Goal: Task Accomplishment & Management: Contribute content

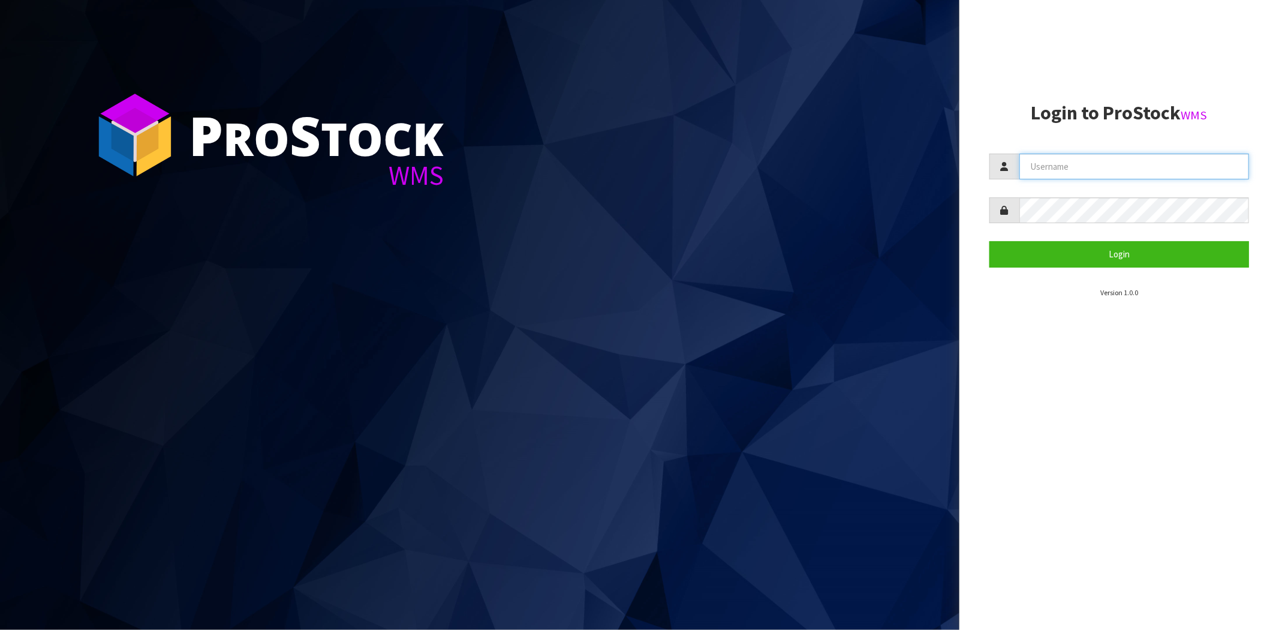
click at [1057, 167] on input "text" at bounding box center [1135, 167] width 230 height 26
type input "[PERSON_NAME][EMAIL_ADDRESS][DOMAIN_NAME]"
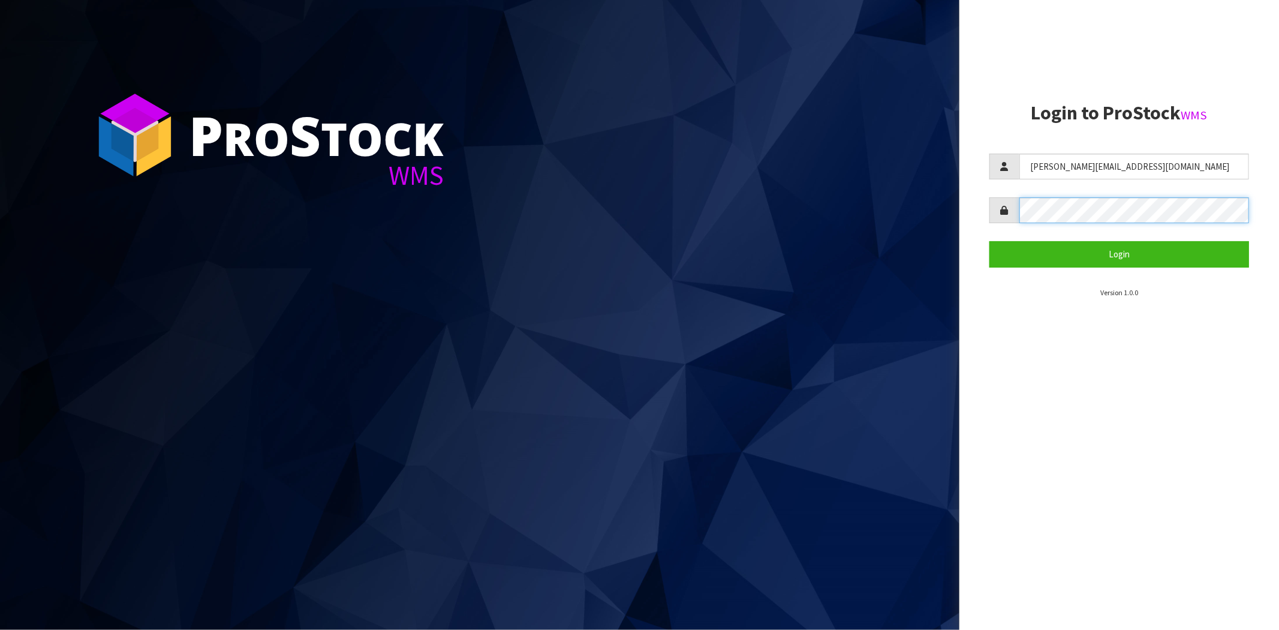
click at [990, 241] on button "Login" at bounding box center [1120, 254] width 260 height 26
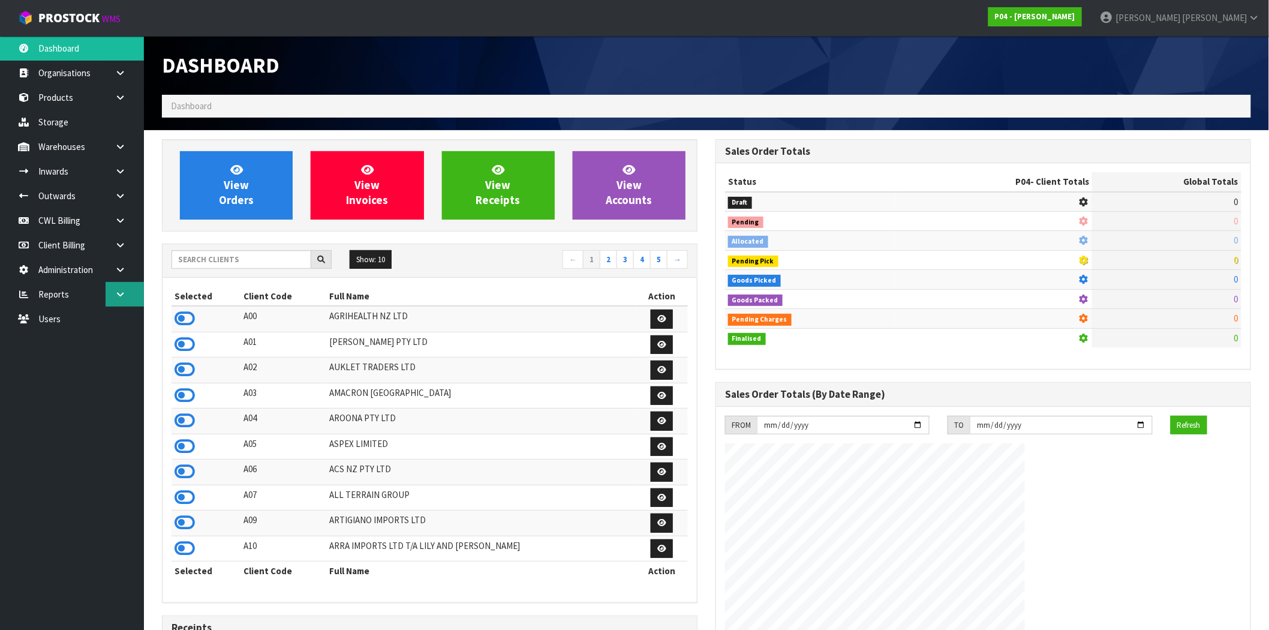
click at [121, 288] on link at bounding box center [125, 294] width 38 height 25
click at [70, 324] on link "Client" at bounding box center [72, 318] width 144 height 25
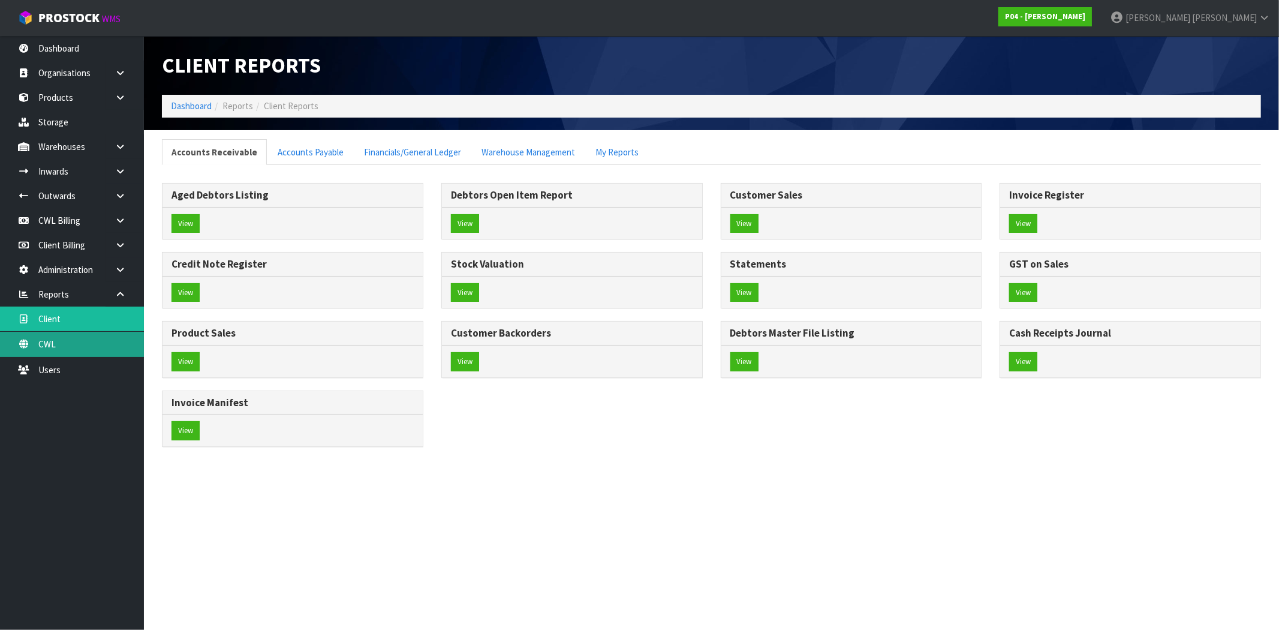
click at [69, 342] on link "CWL" at bounding box center [72, 344] width 144 height 25
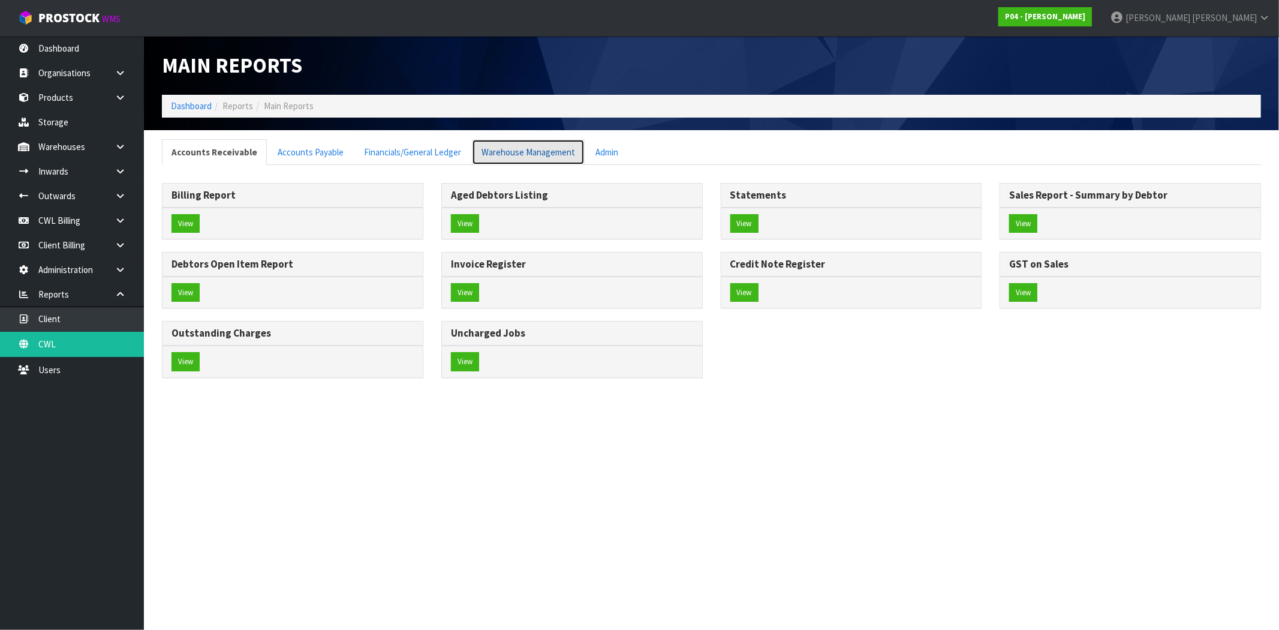
click at [536, 150] on link "Warehouse Management" at bounding box center [528, 152] width 113 height 26
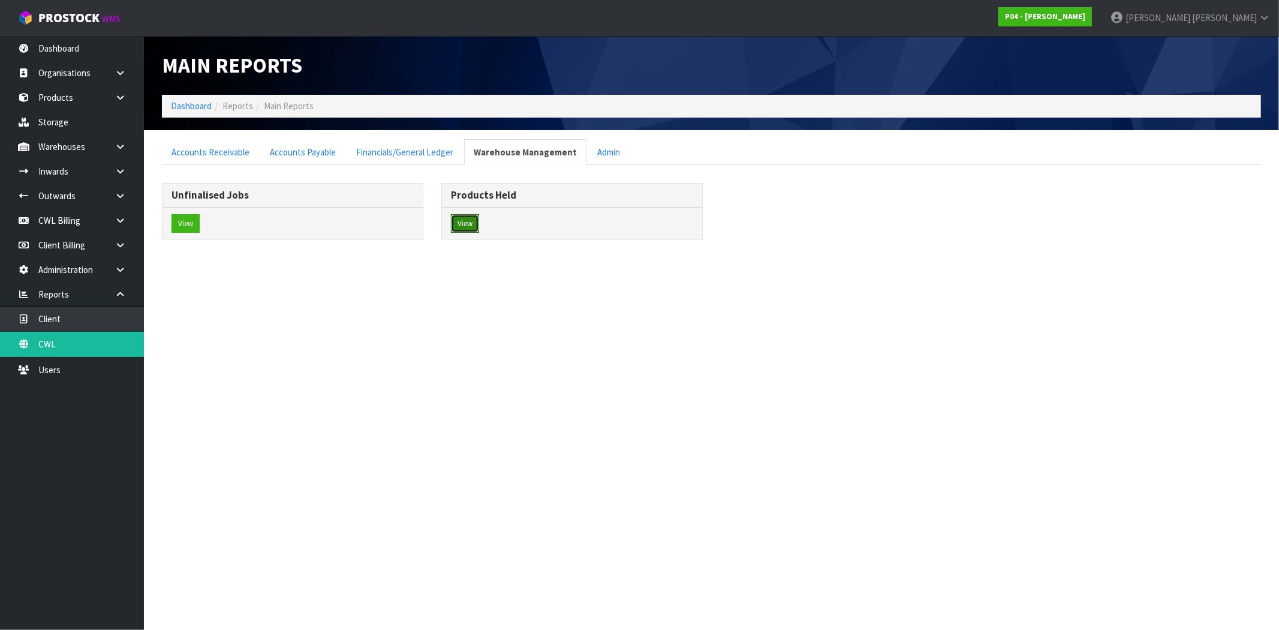
click at [470, 226] on button "View" at bounding box center [465, 223] width 28 height 19
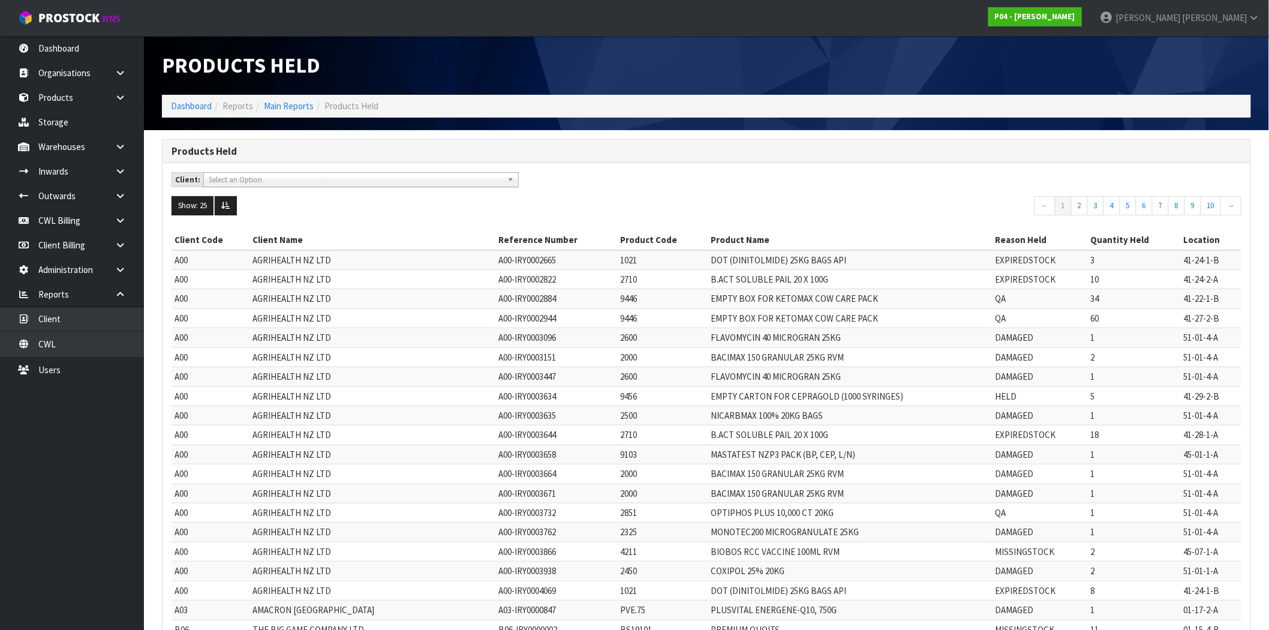
click at [435, 182] on span "Select an Option" at bounding box center [356, 180] width 294 height 14
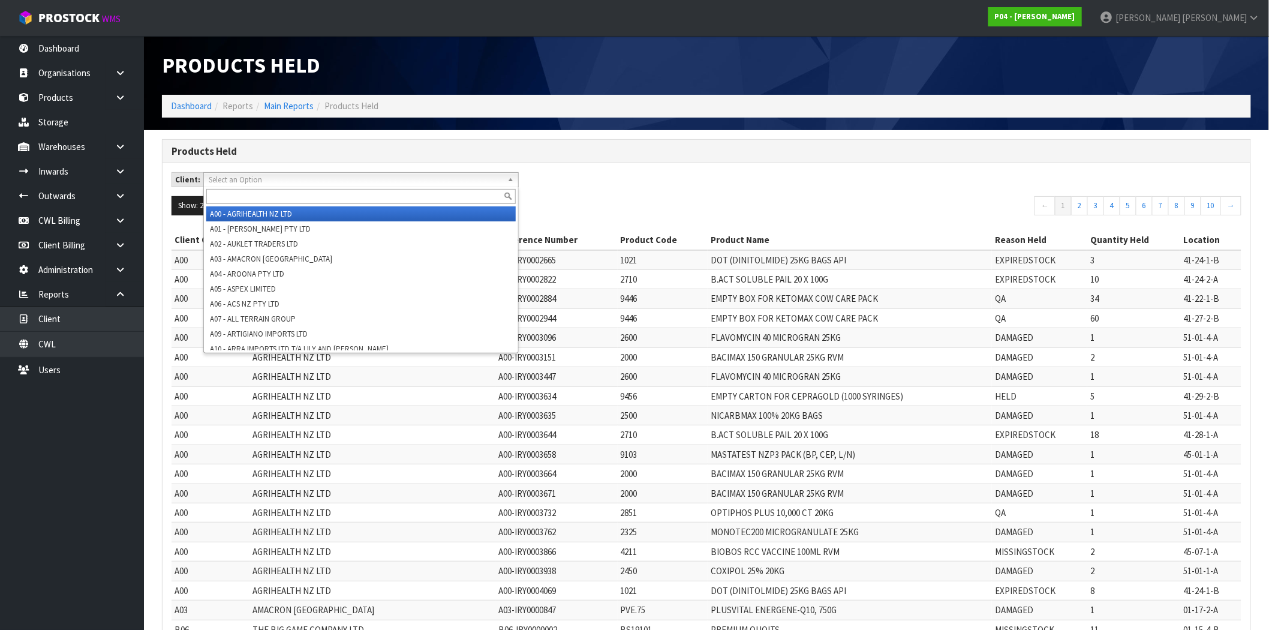
click at [627, 176] on div "Client: A00 - AGRIHEALTH NZ LTD A01 - [PERSON_NAME] PTY LTD A02 - AUKLET TRADER…" at bounding box center [707, 184] width 1088 height 24
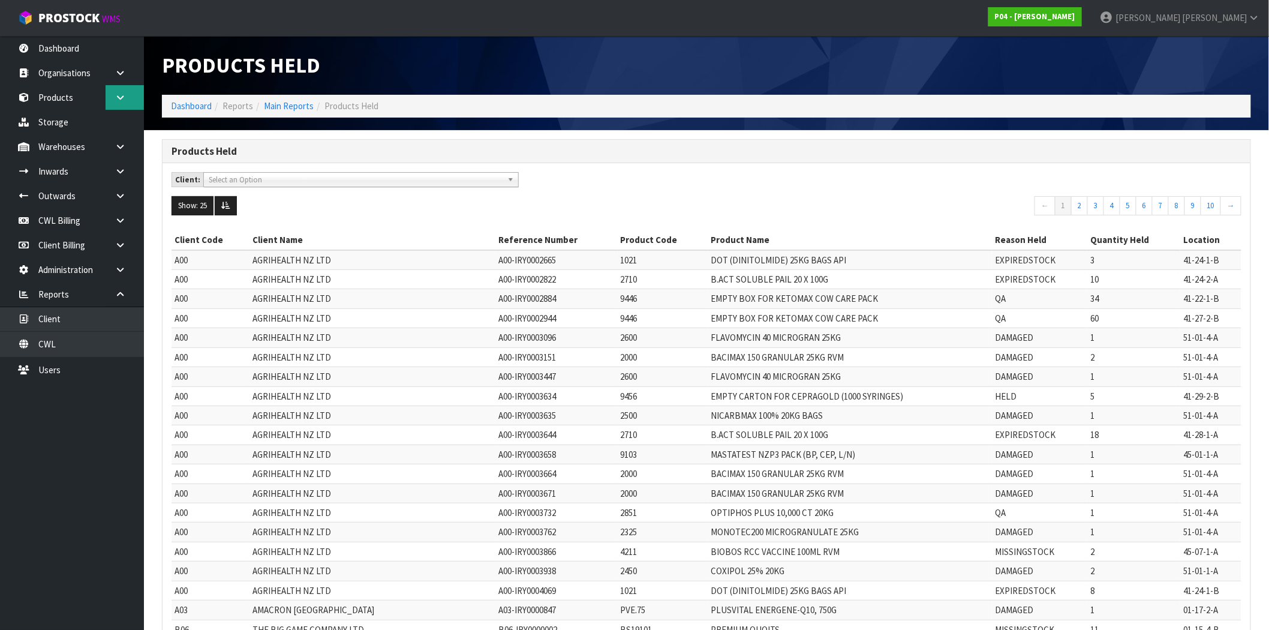
click at [119, 97] on icon at bounding box center [120, 97] width 11 height 9
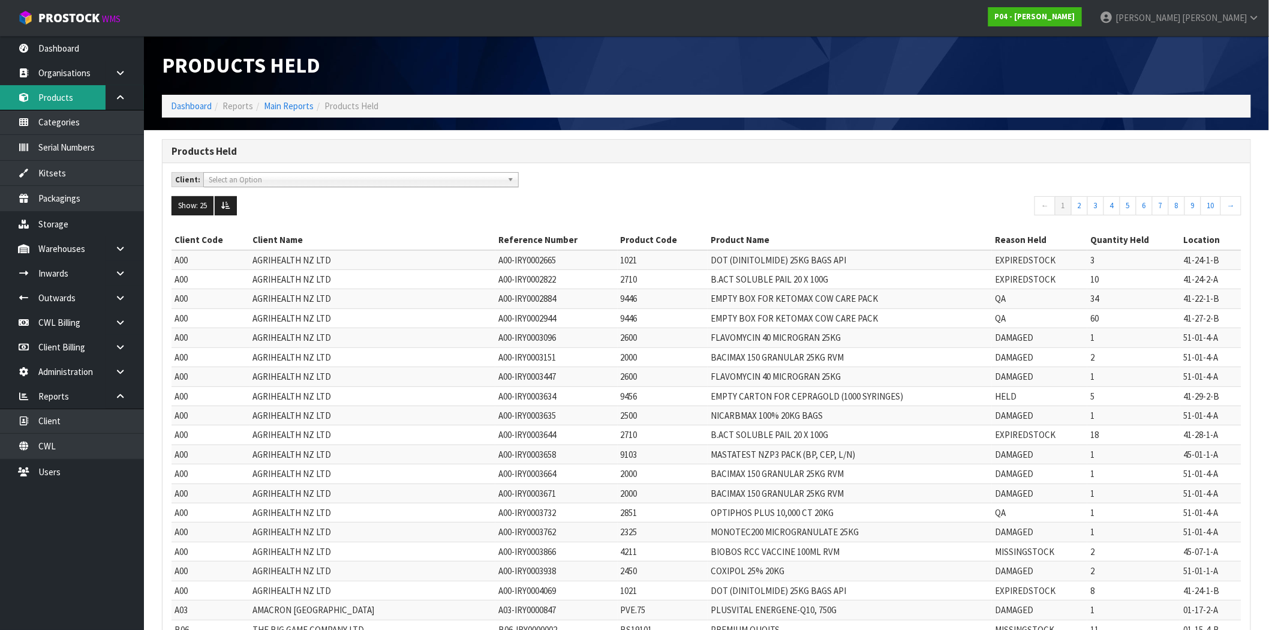
click at [63, 101] on link "Products" at bounding box center [72, 97] width 144 height 25
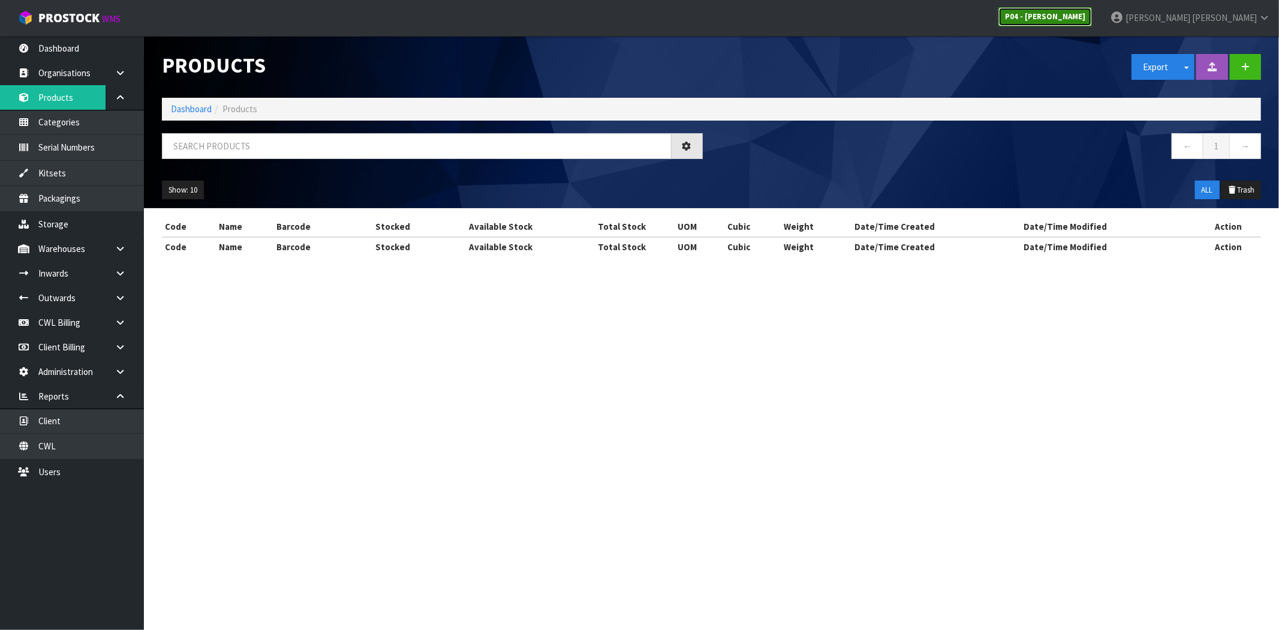
click at [1086, 20] on strong "P04 - [PERSON_NAME]" at bounding box center [1045, 16] width 80 height 10
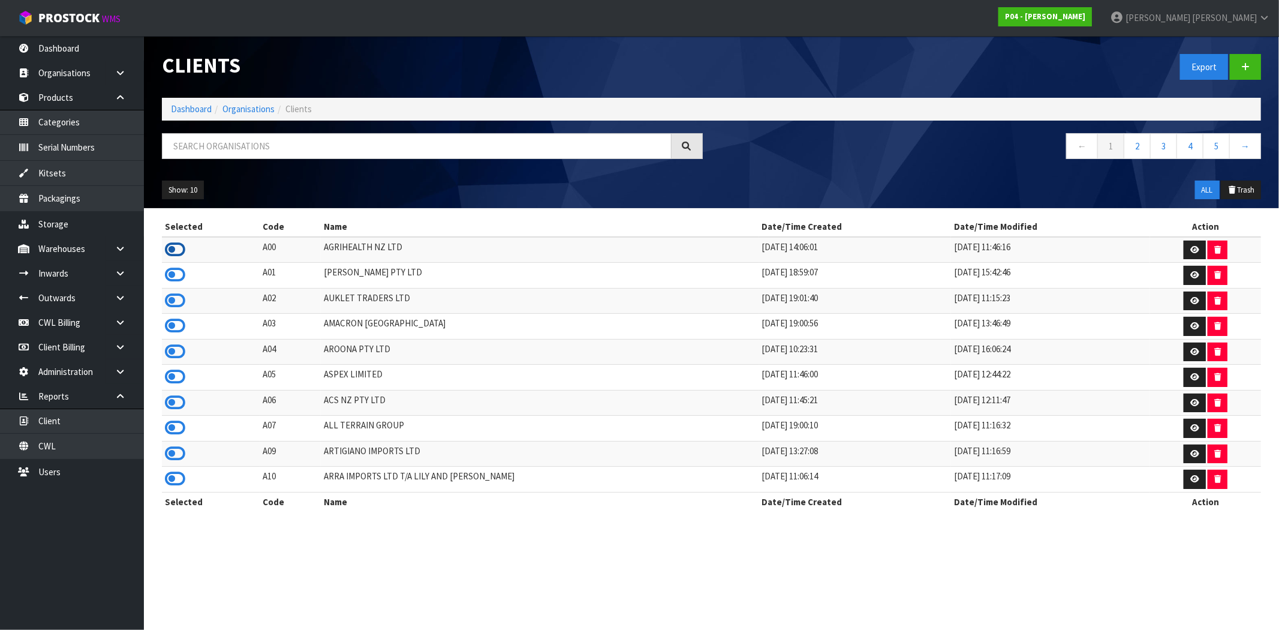
click at [172, 248] on icon at bounding box center [175, 250] width 20 height 18
click at [86, 102] on link "Products" at bounding box center [72, 97] width 144 height 25
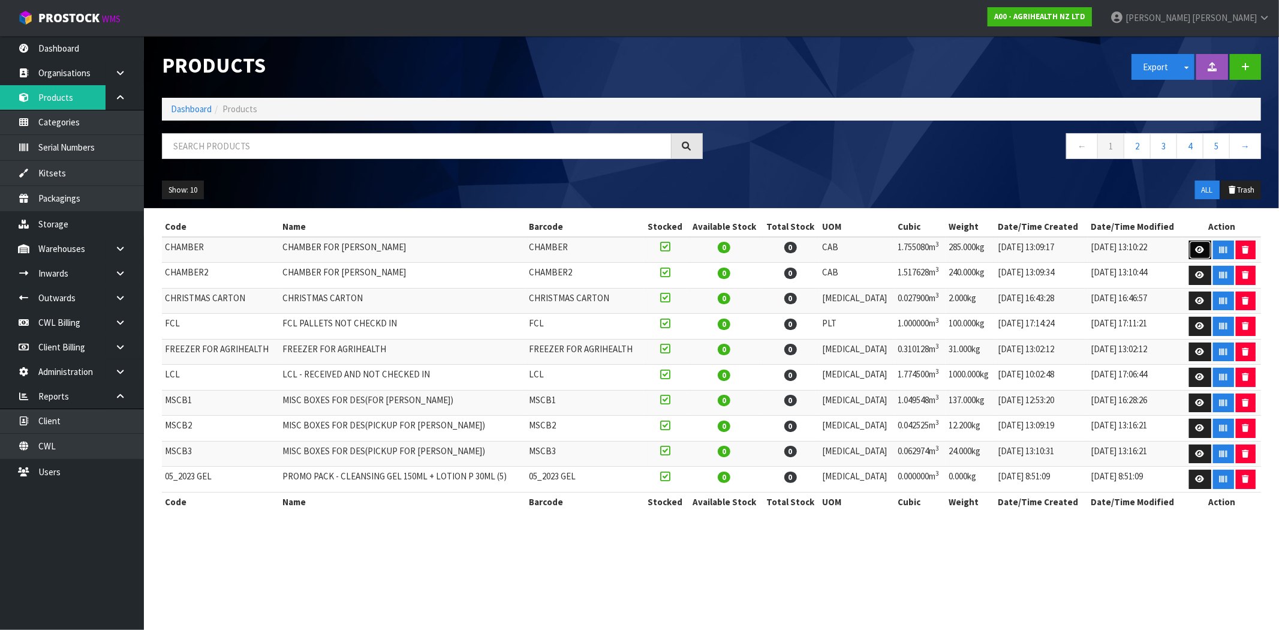
click at [1196, 250] on icon at bounding box center [1200, 250] width 9 height 8
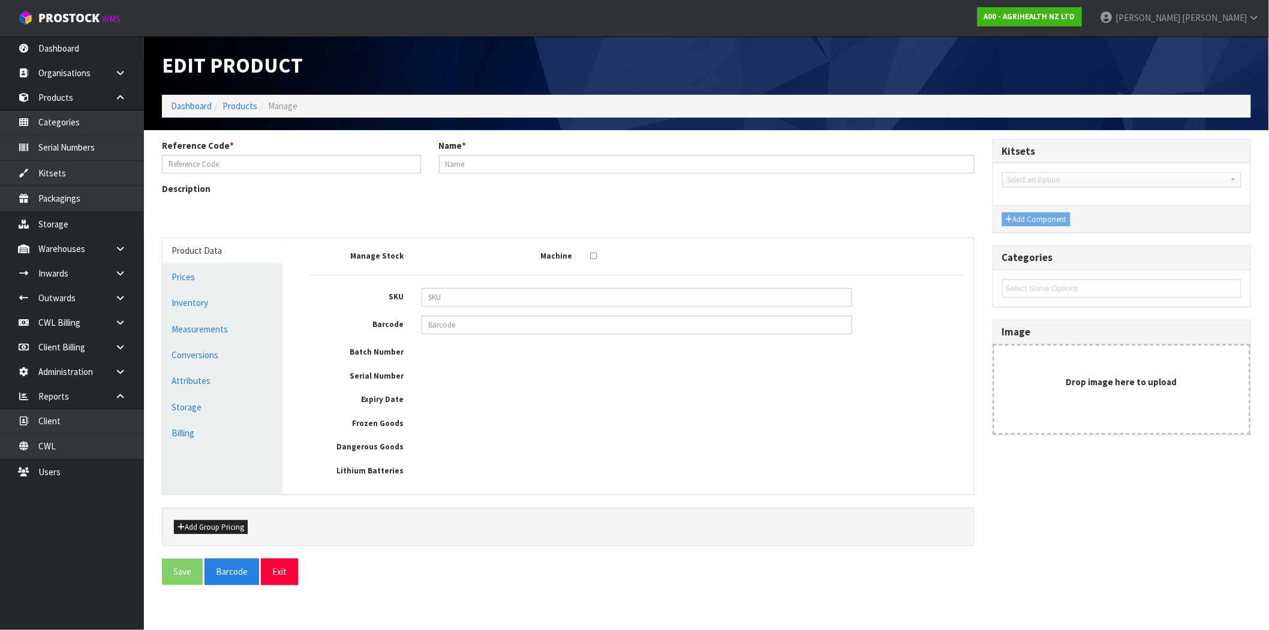
type input "CHAMBER"
type input "CHAMBER FOR [PERSON_NAME]"
type input "0.00"
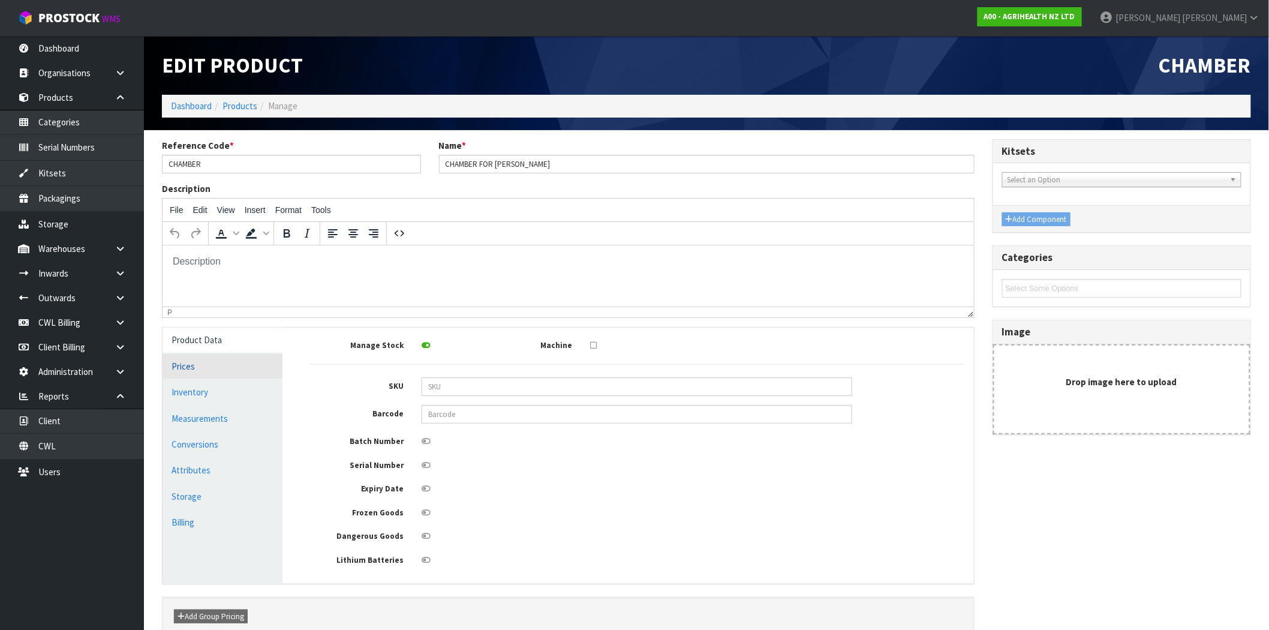
click at [210, 369] on link "Prices" at bounding box center [223, 366] width 120 height 25
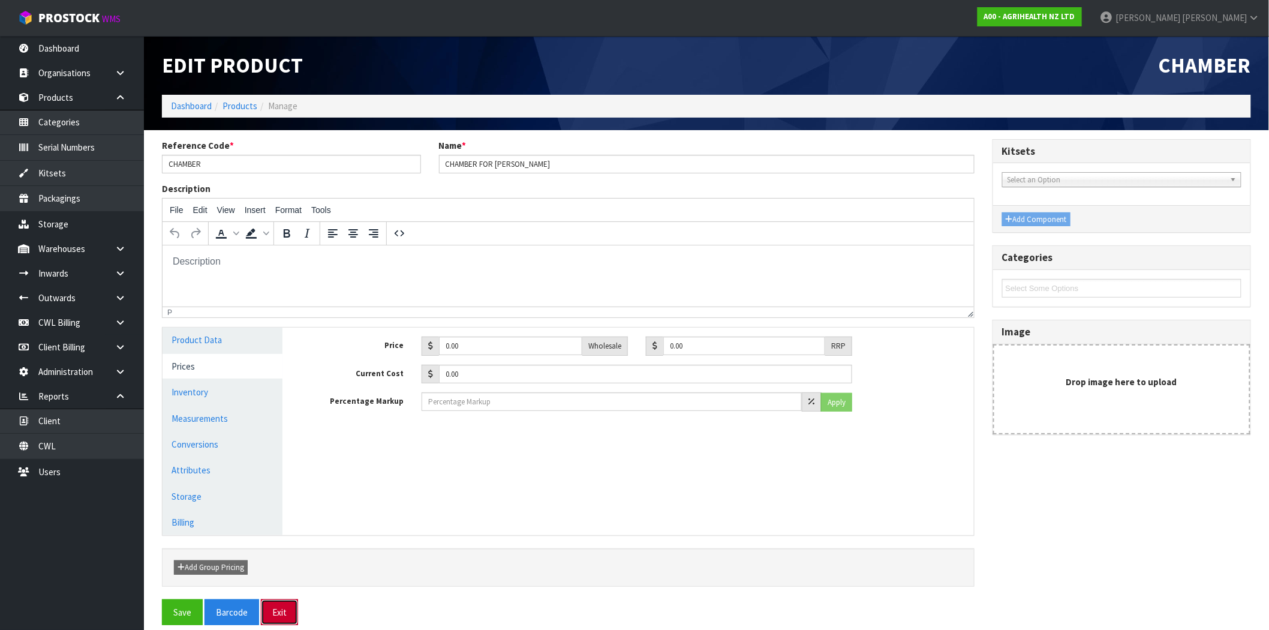
click at [285, 618] on button "Exit" at bounding box center [279, 612] width 37 height 26
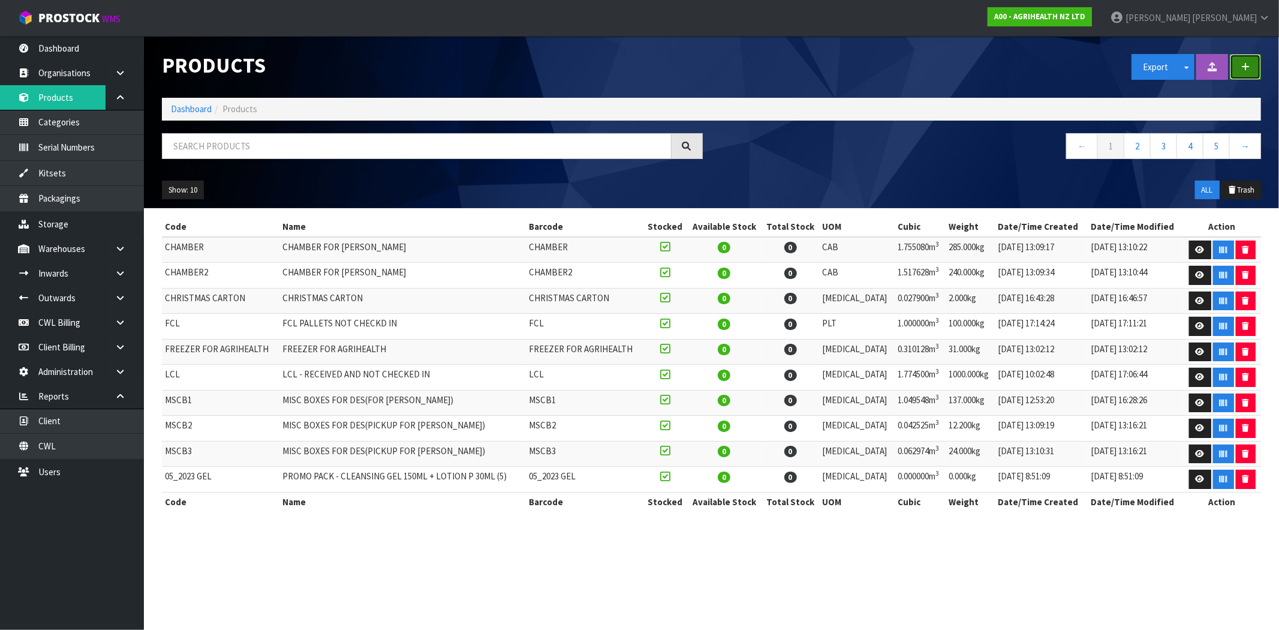
click at [1250, 64] on button "button" at bounding box center [1245, 67] width 31 height 26
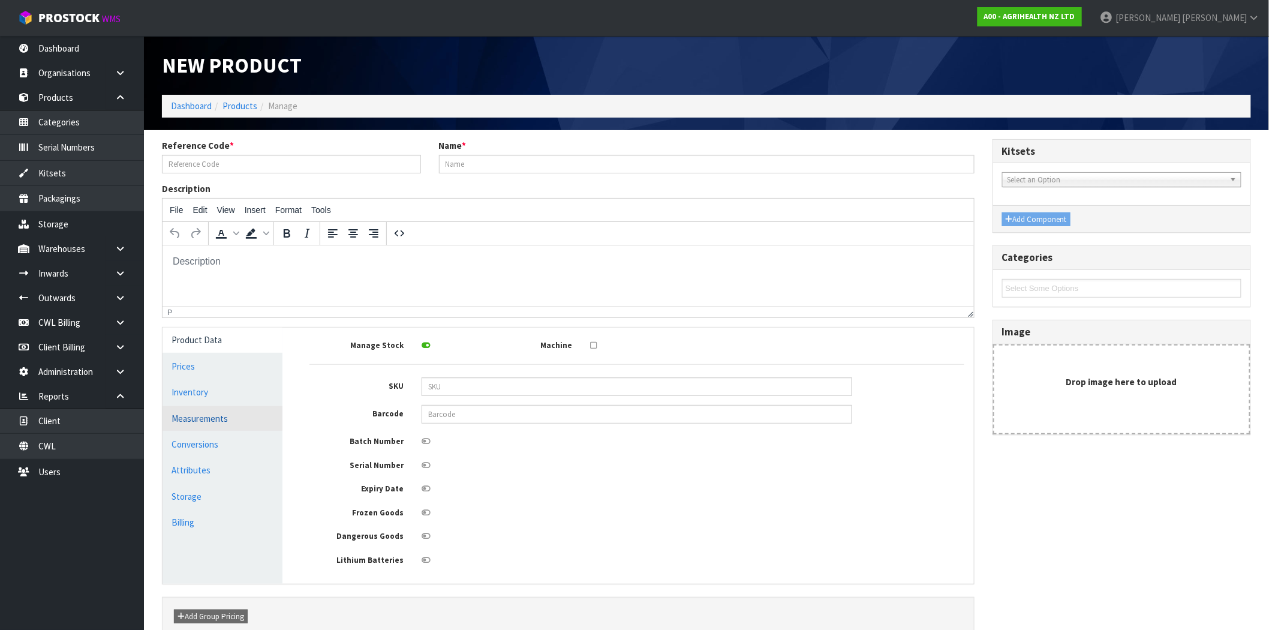
click at [212, 420] on link "Measurements" at bounding box center [223, 418] width 120 height 25
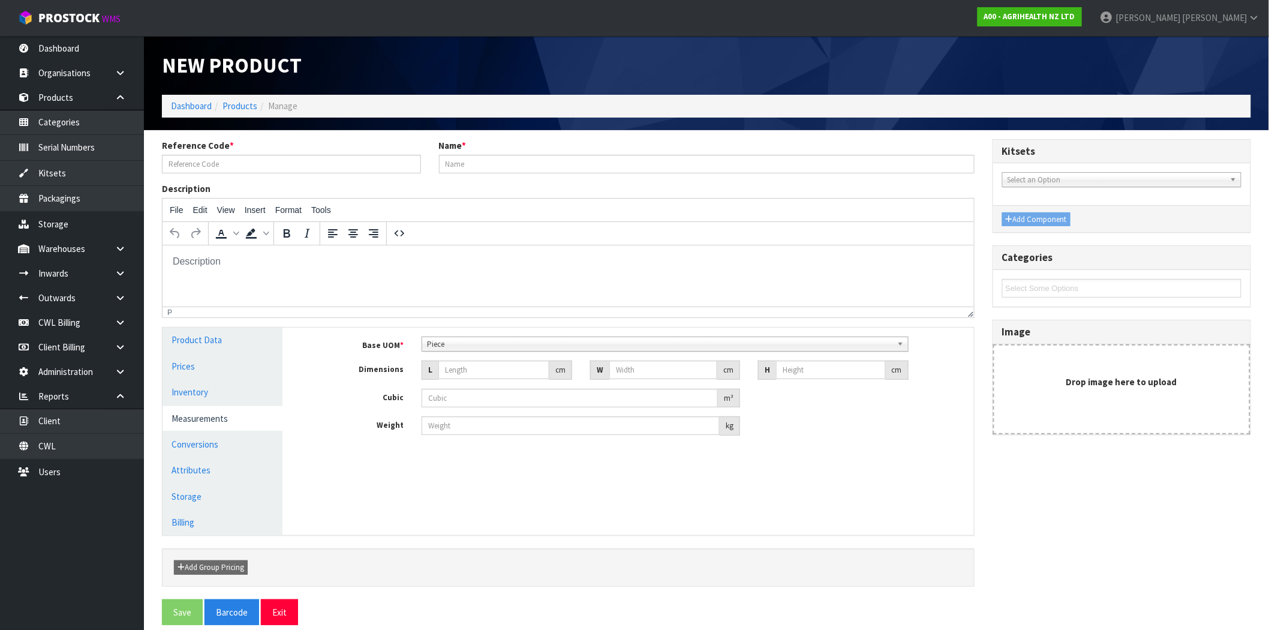
click at [458, 343] on span "Piece" at bounding box center [659, 344] width 465 height 14
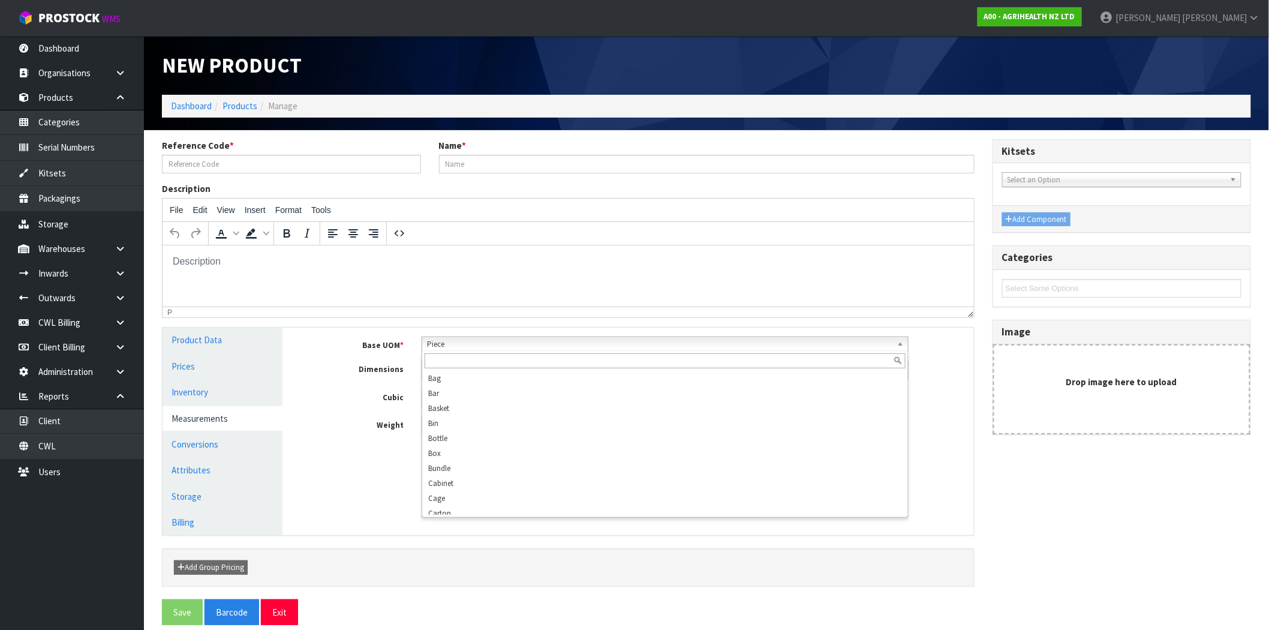
click at [454, 364] on input "text" at bounding box center [665, 360] width 481 height 15
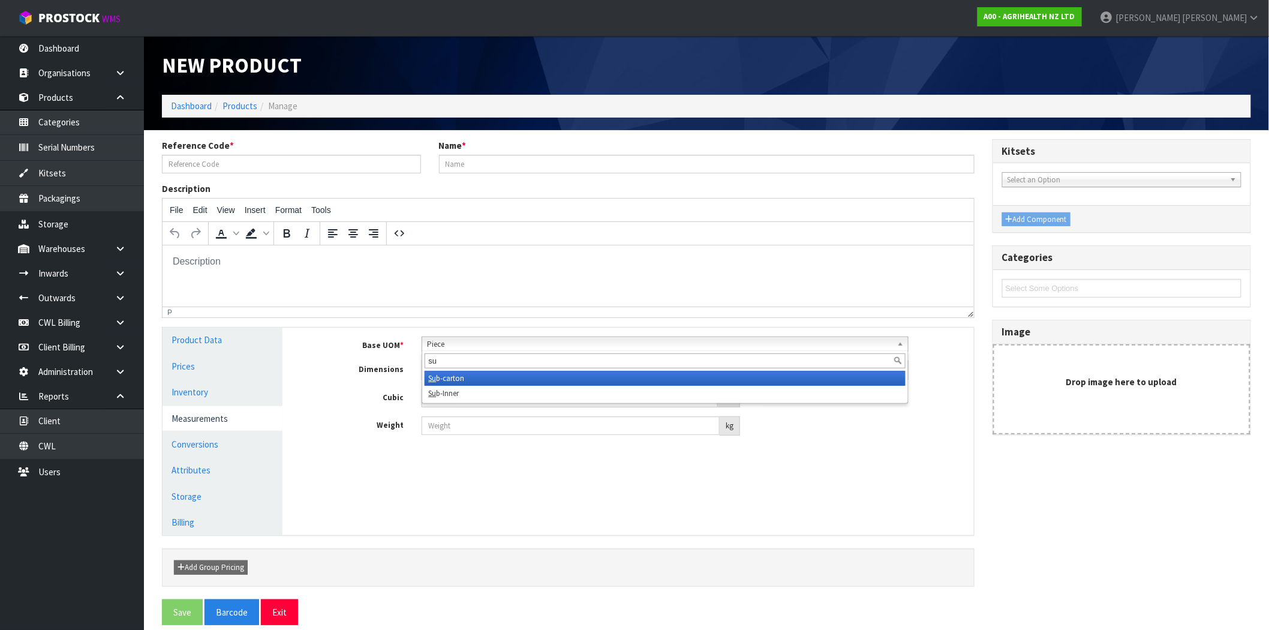
type input "s"
type input "p"
type input "set"
click at [493, 464] on div "Manage Stock Machine SKU Barcode Batch Number Serial Number Expiry Date Frozen …" at bounding box center [636, 430] width 691 height 207
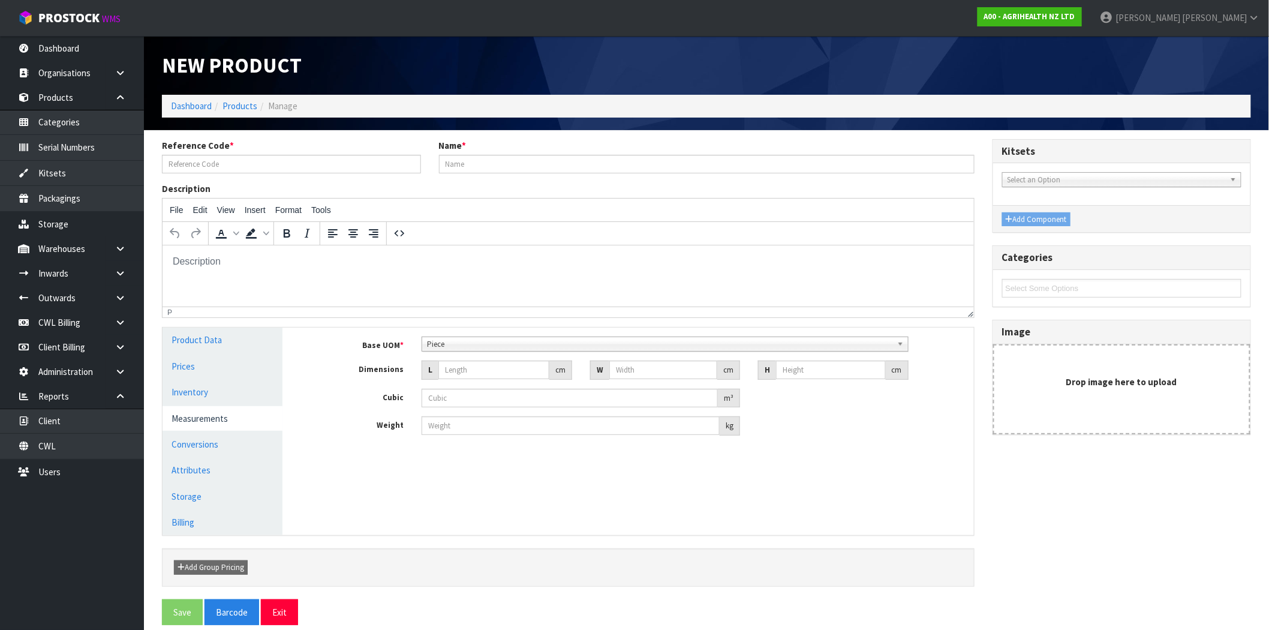
scroll to position [231, 0]
click at [467, 343] on span "Piece" at bounding box center [659, 344] width 465 height 14
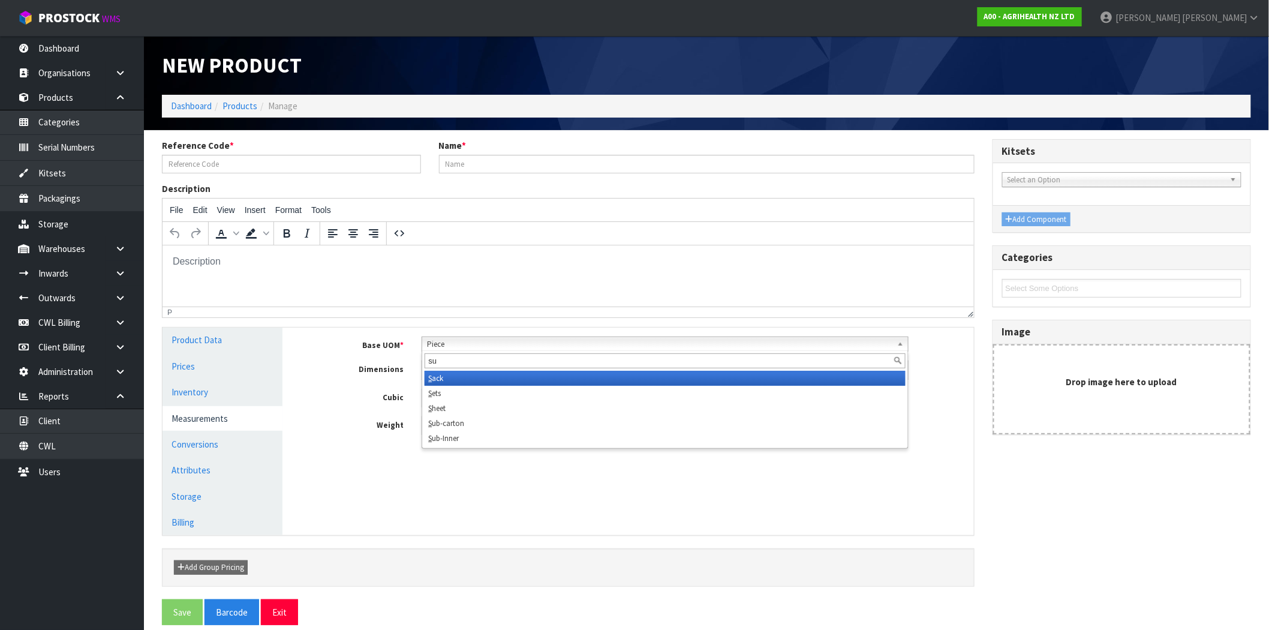
scroll to position [0, 0]
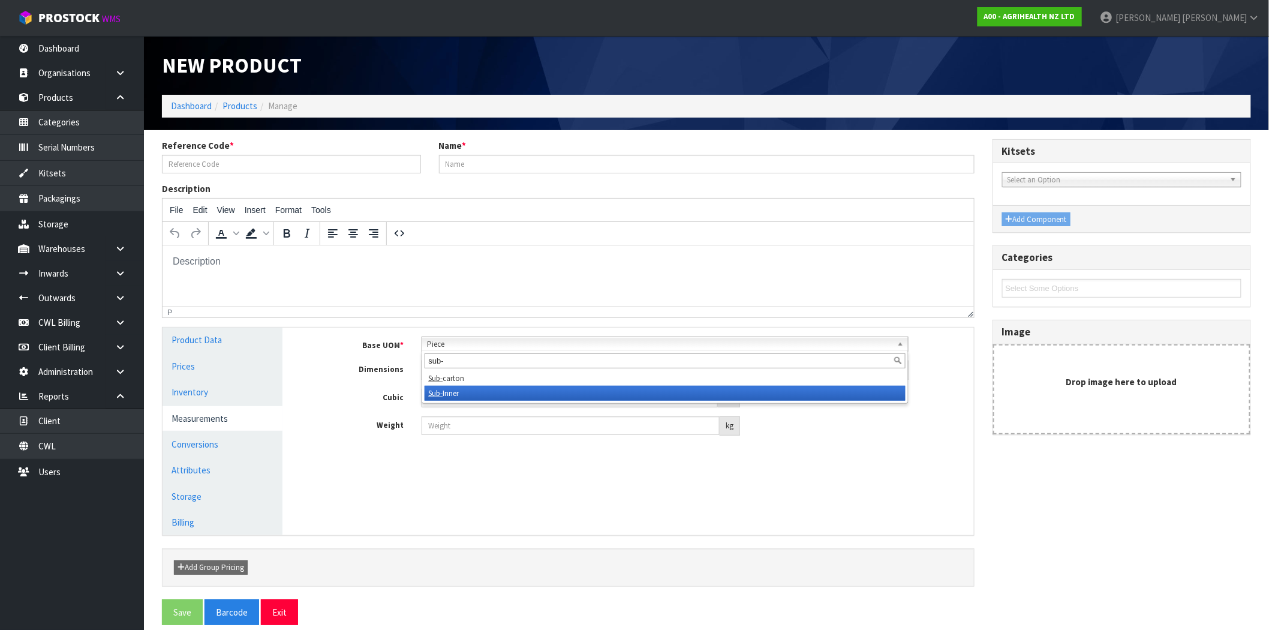
type input "sub-"
click at [465, 390] on li "Sub- Inner" at bounding box center [665, 393] width 481 height 15
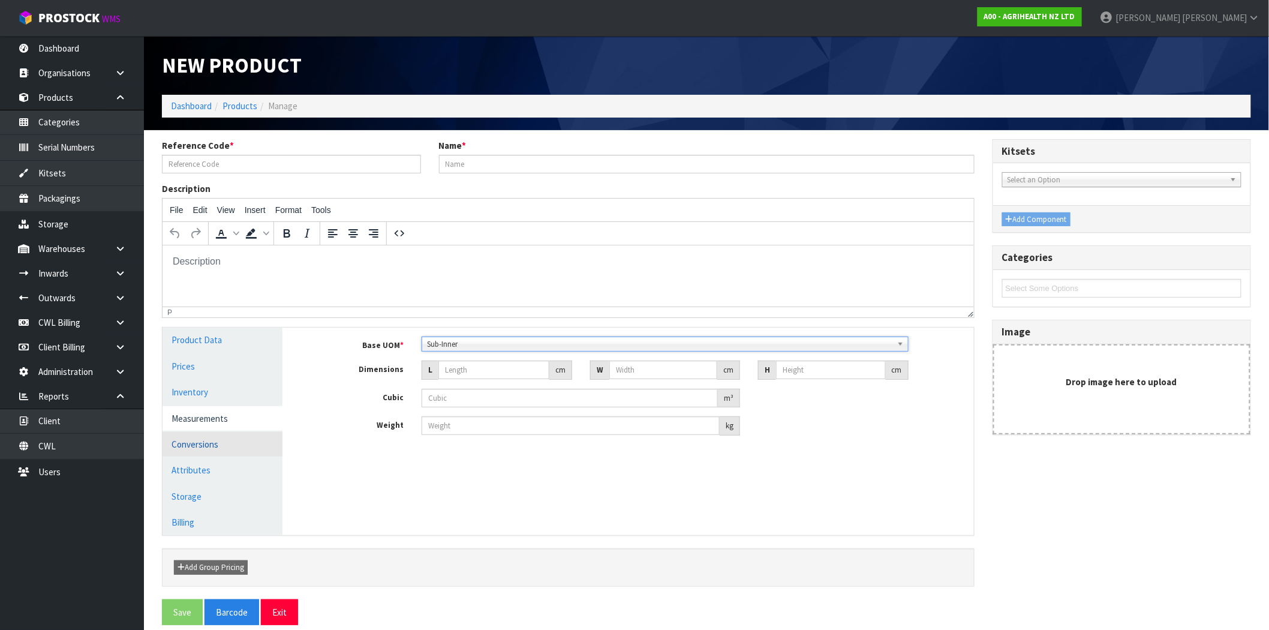
click at [206, 446] on link "Conversions" at bounding box center [223, 444] width 120 height 25
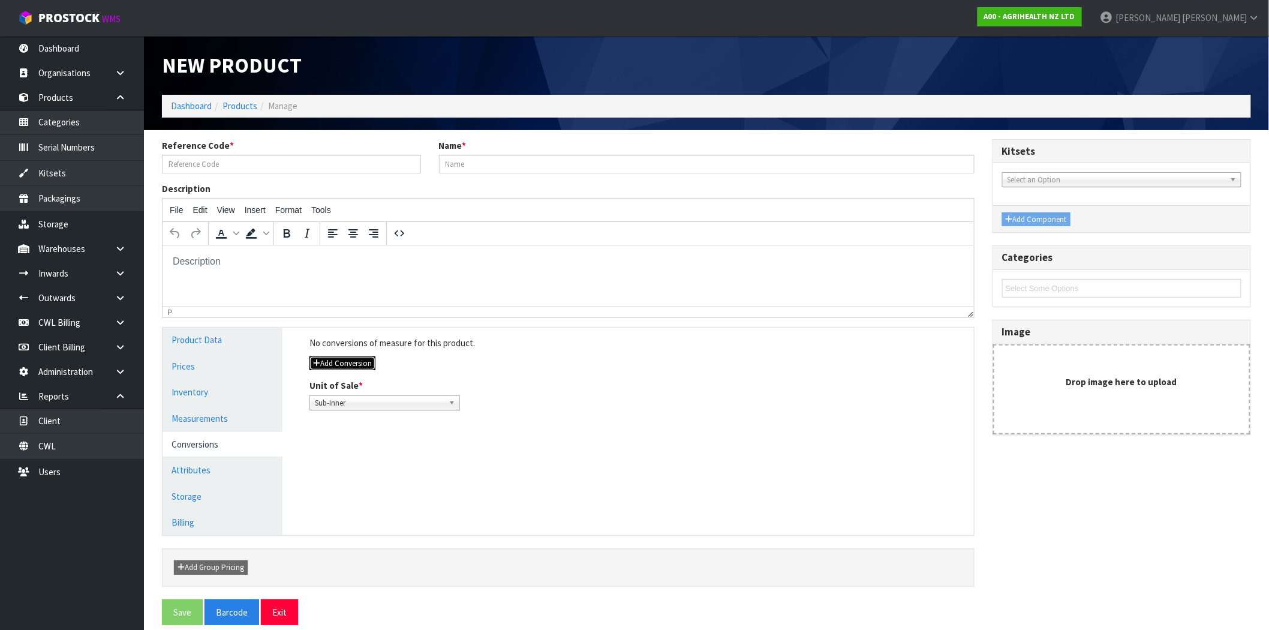
click at [351, 361] on button "Add Conversion" at bounding box center [342, 363] width 66 height 14
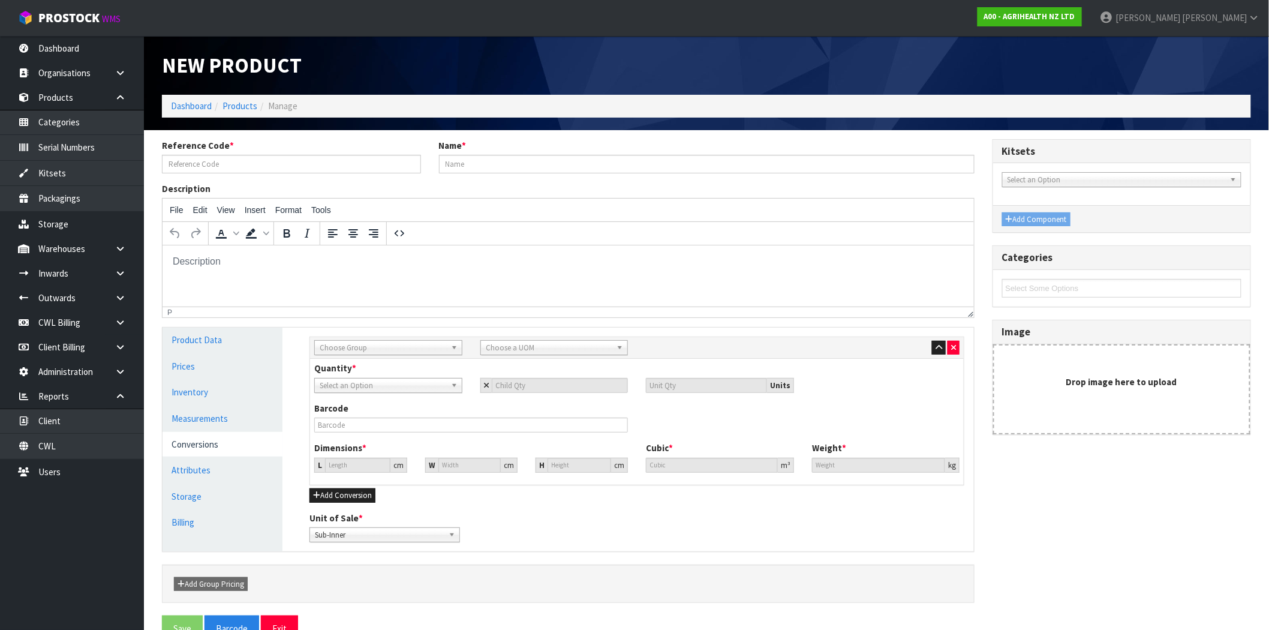
click at [417, 345] on span "Choose Group" at bounding box center [383, 348] width 127 height 14
click at [365, 384] on li "Sub Inner" at bounding box center [388, 381] width 142 height 15
click at [530, 348] on span "Choose a UOM" at bounding box center [549, 348] width 127 height 14
click at [530, 468] on li "Sub-carton" at bounding box center [554, 465] width 142 height 15
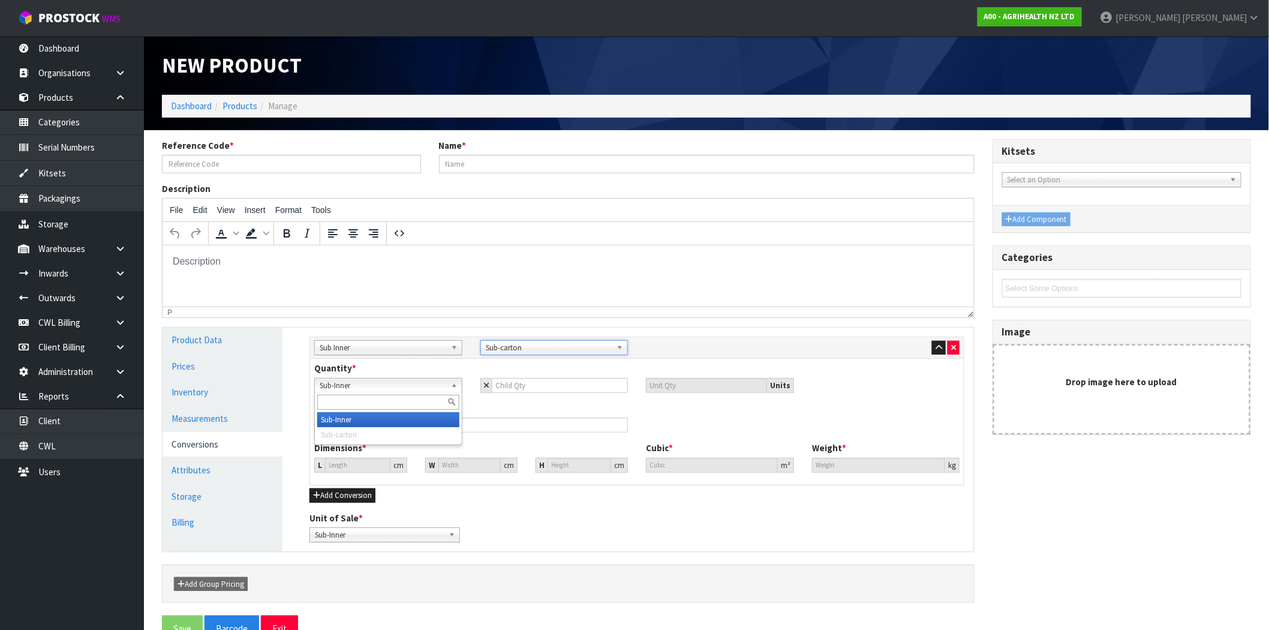
click at [429, 387] on span "Sub-Inner" at bounding box center [383, 385] width 127 height 14
click at [515, 388] on input "number" at bounding box center [560, 385] width 137 height 15
type input "2"
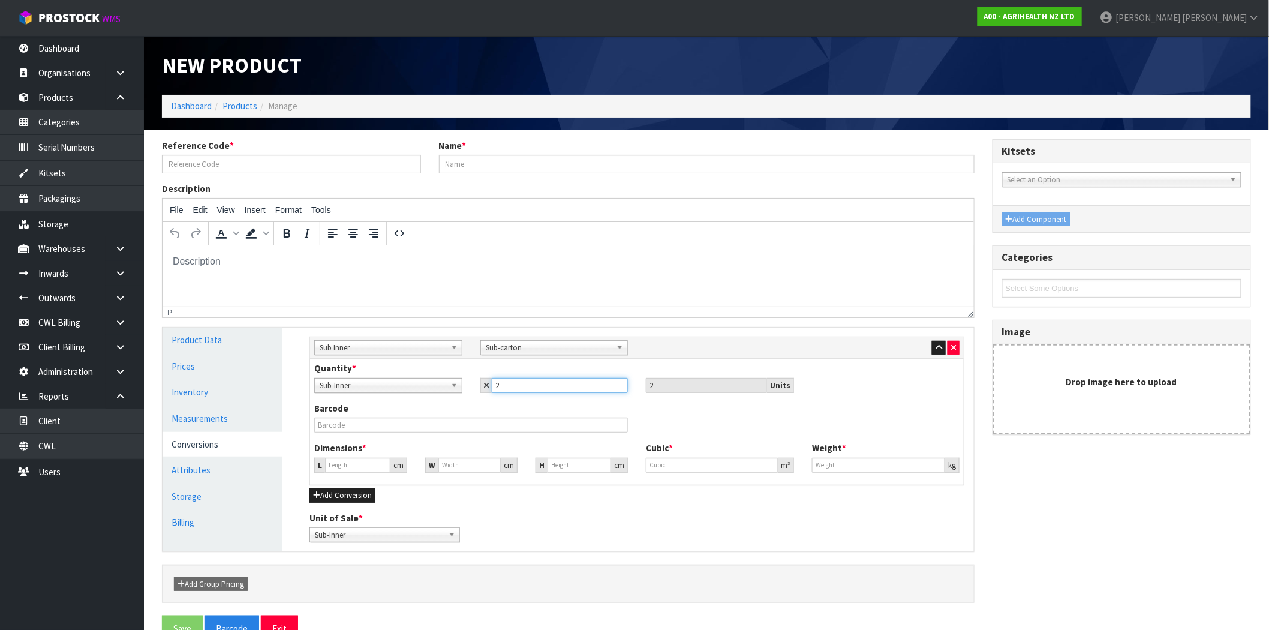
type input "2"
click at [698, 404] on div "Barcode" at bounding box center [636, 422] width 663 height 40
click at [351, 495] on button "Add Conversion" at bounding box center [342, 495] width 66 height 14
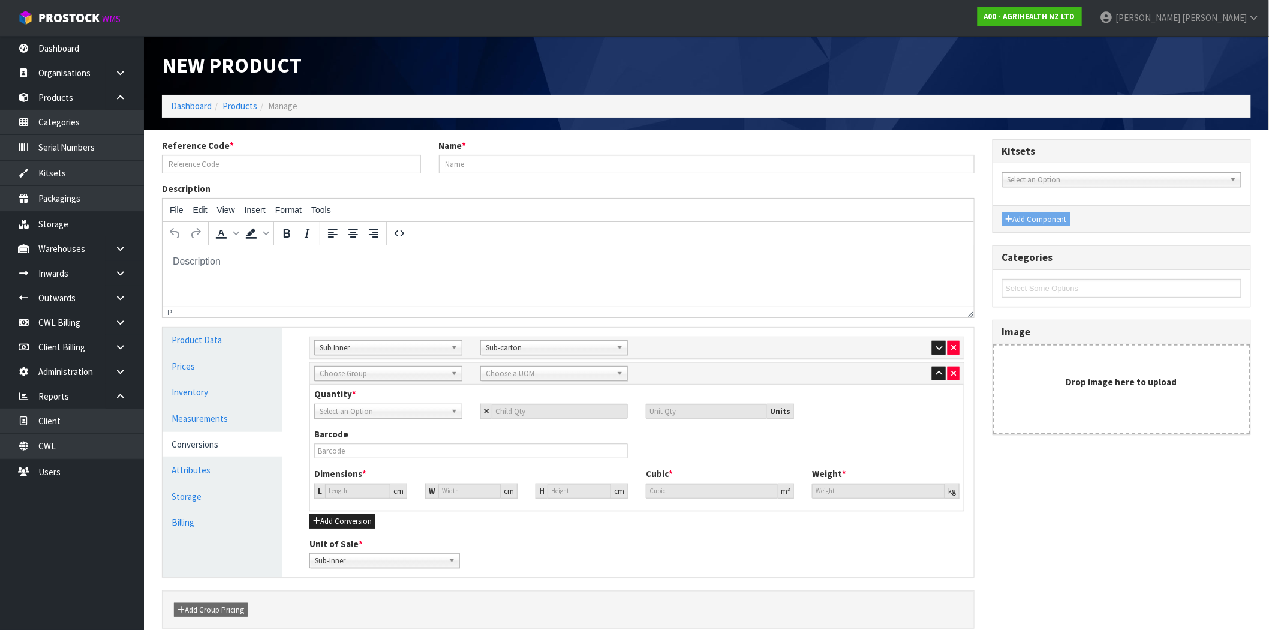
click at [391, 369] on span "Choose Group" at bounding box center [383, 373] width 127 height 14
click at [379, 439] on li "Outer" at bounding box center [388, 437] width 142 height 15
click at [951, 373] on icon "button" at bounding box center [953, 373] width 5 height 8
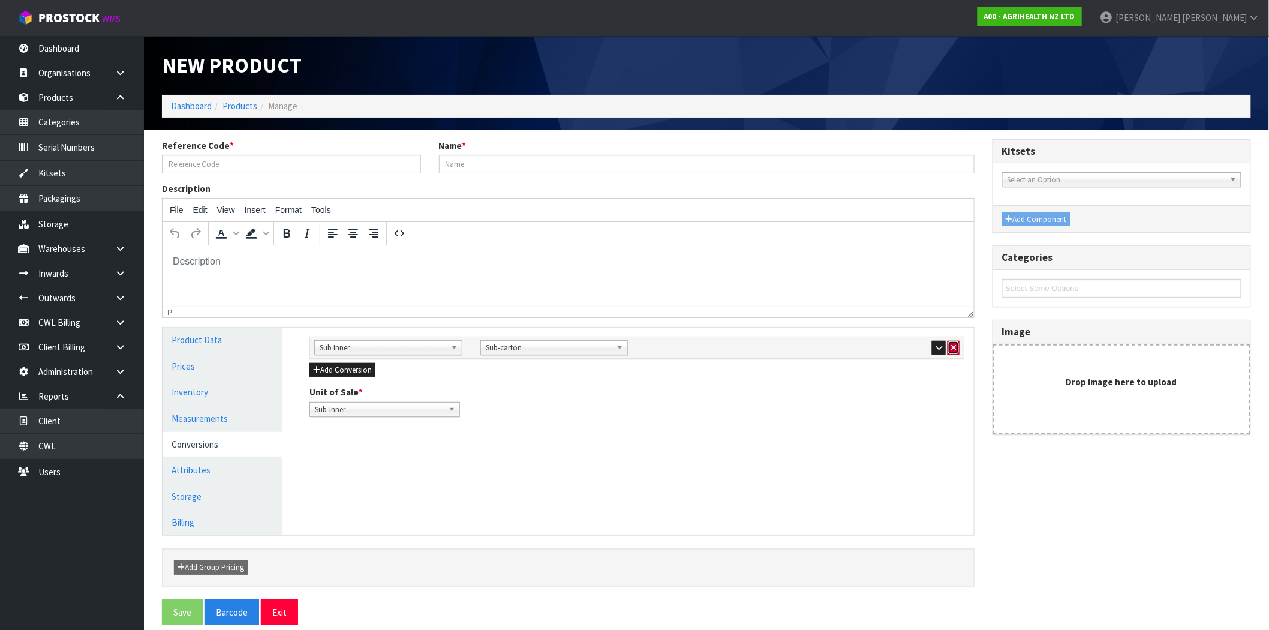
click at [951, 345] on icon "button" at bounding box center [953, 348] width 5 height 8
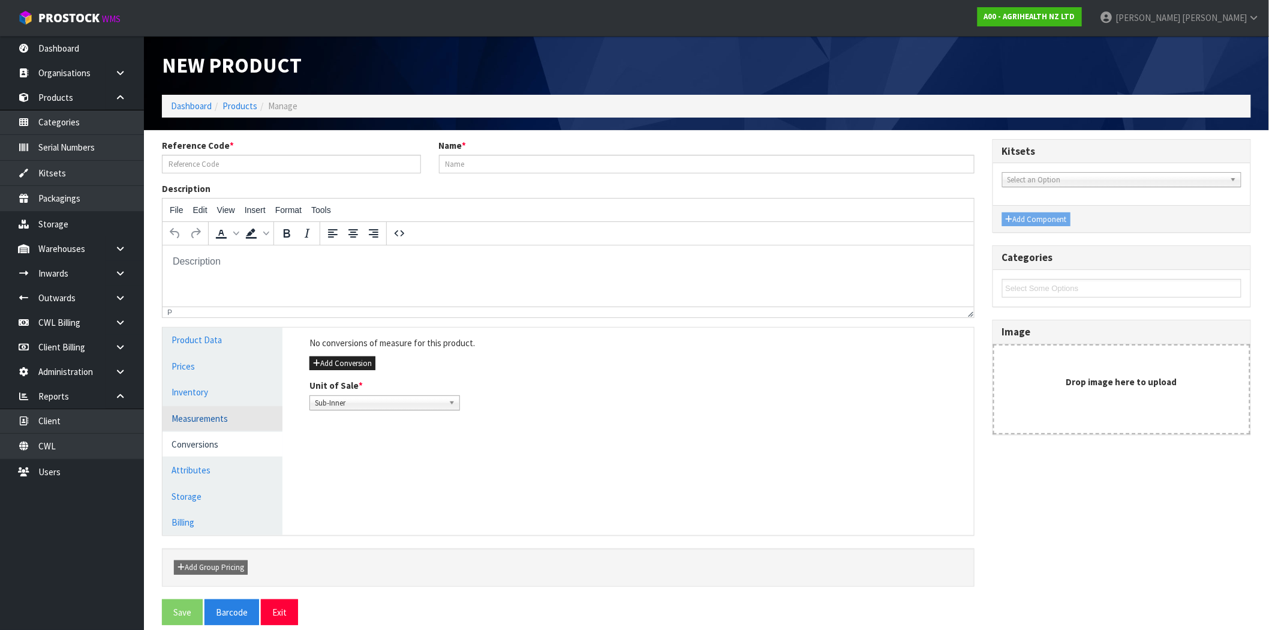
click at [199, 421] on link "Measurements" at bounding box center [223, 418] width 120 height 25
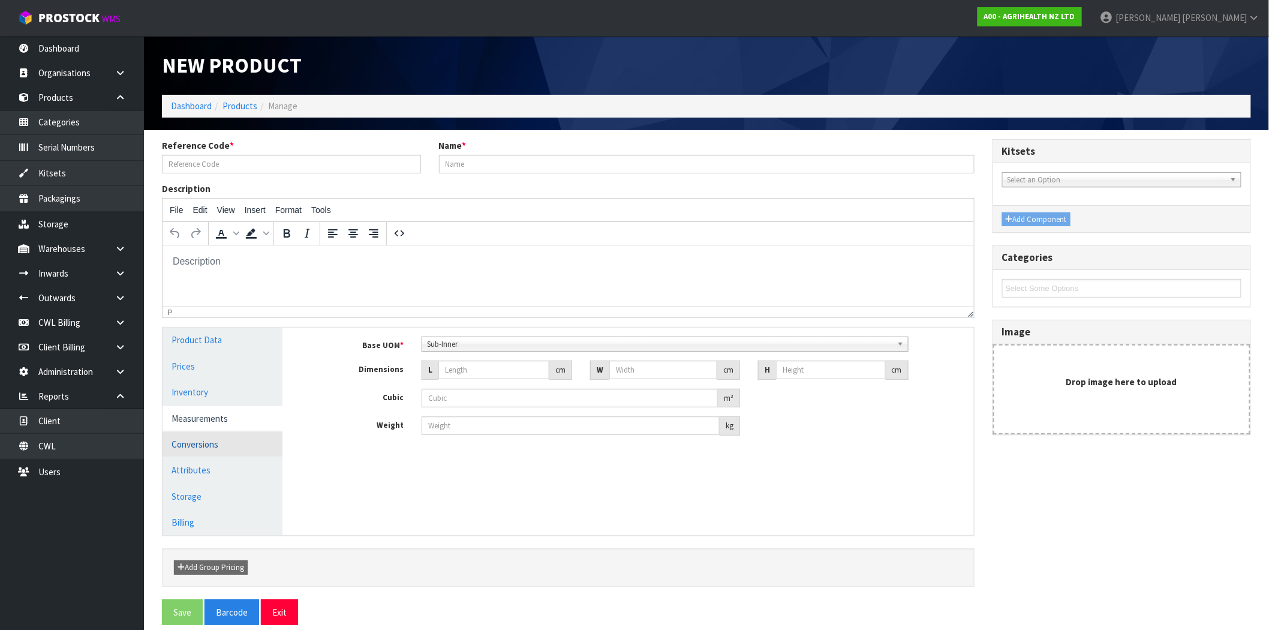
click at [207, 444] on link "Conversions" at bounding box center [223, 444] width 120 height 25
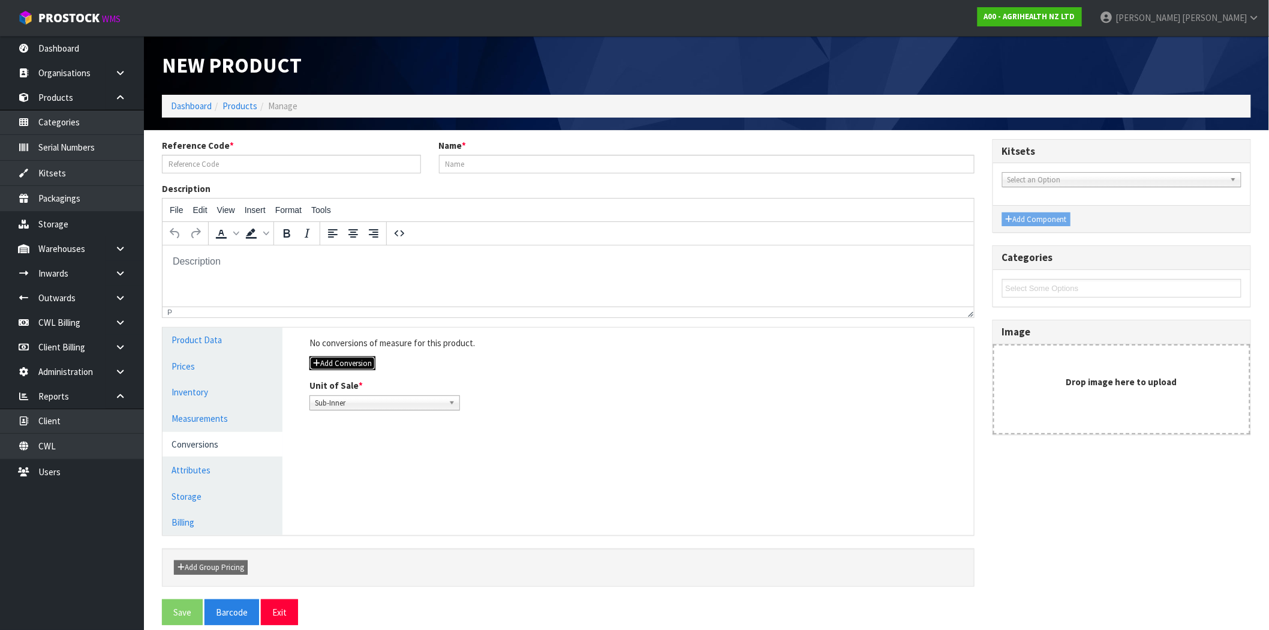
click at [360, 360] on button "Add Conversion" at bounding box center [342, 363] width 66 height 14
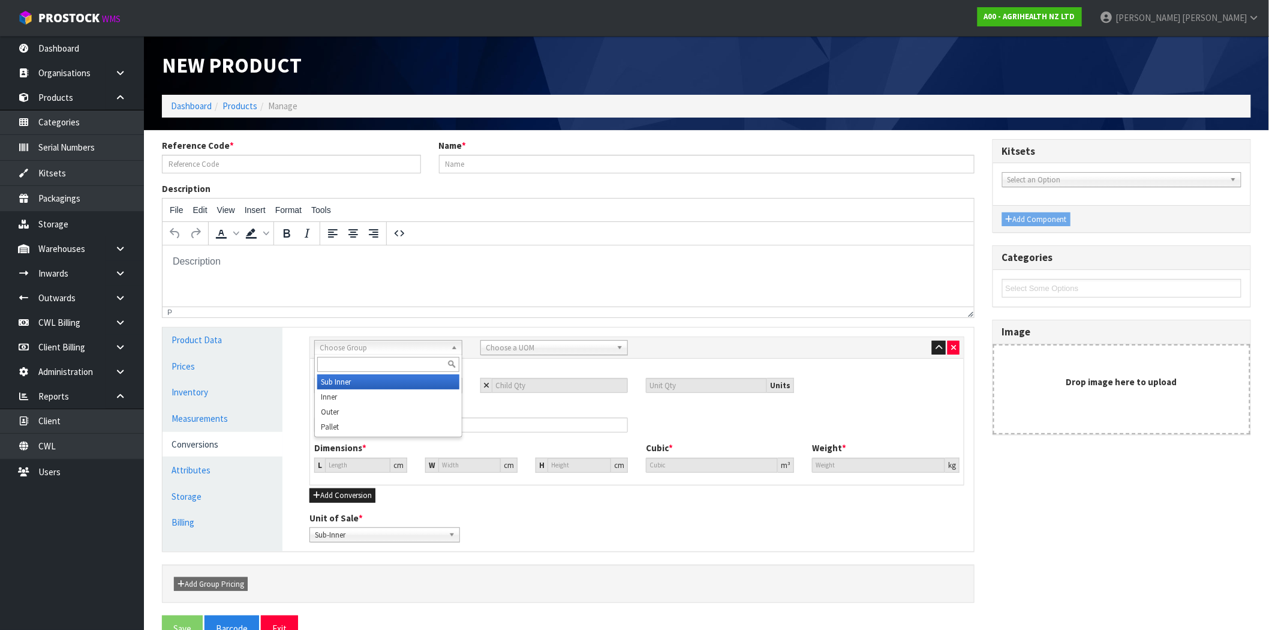
click at [382, 348] on span "Choose Group" at bounding box center [383, 348] width 127 height 14
click at [355, 416] on li "Outer" at bounding box center [388, 411] width 142 height 15
click at [522, 348] on span "Choose a UOM" at bounding box center [549, 348] width 127 height 14
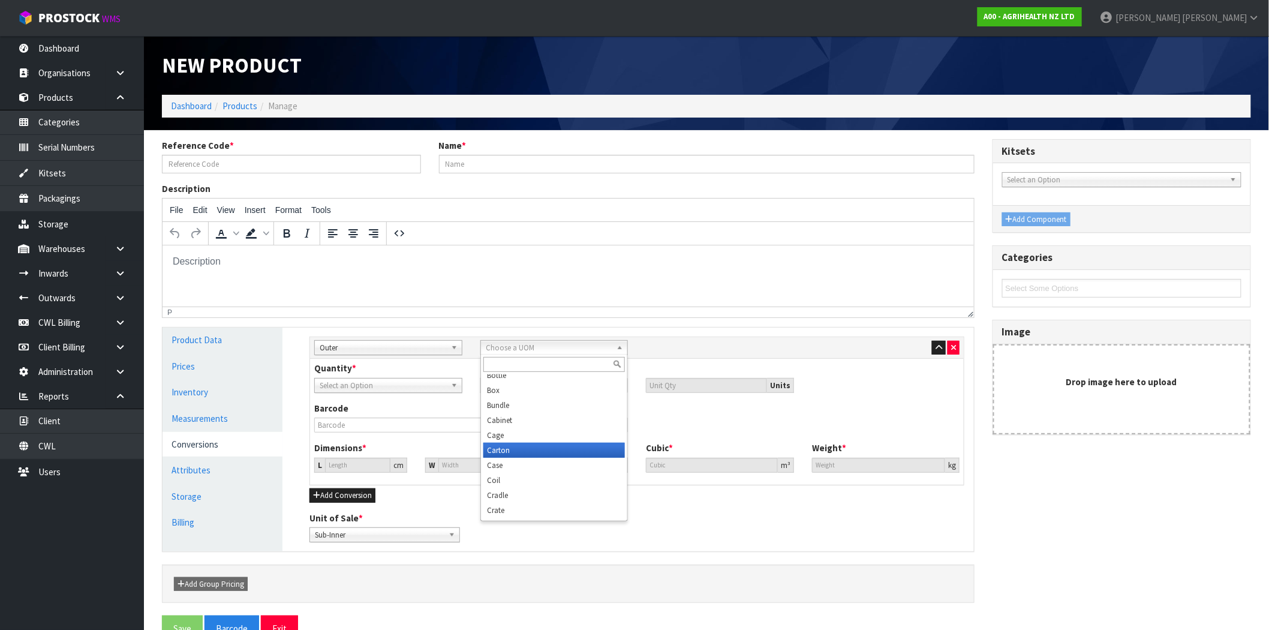
click at [525, 447] on li "Carton" at bounding box center [554, 450] width 142 height 15
click at [396, 384] on span "Sub-Inner" at bounding box center [383, 385] width 127 height 14
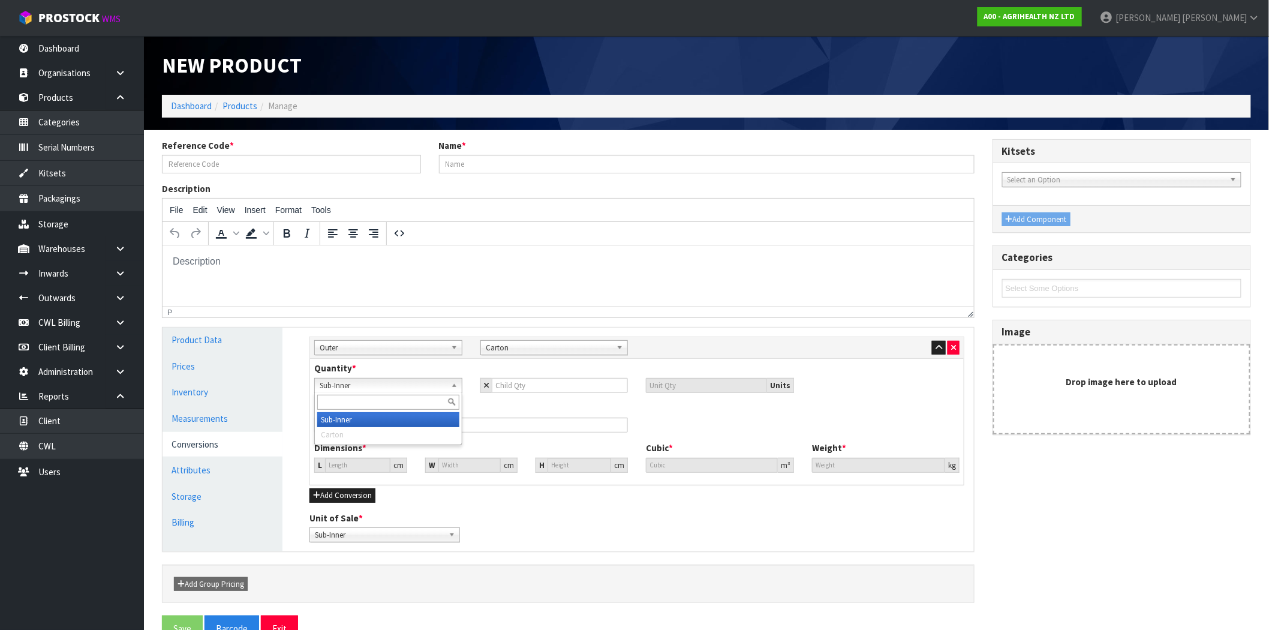
click at [396, 384] on span "Sub-Inner" at bounding box center [383, 385] width 127 height 14
click at [546, 387] on input "number" at bounding box center [560, 385] width 137 height 15
type input "6"
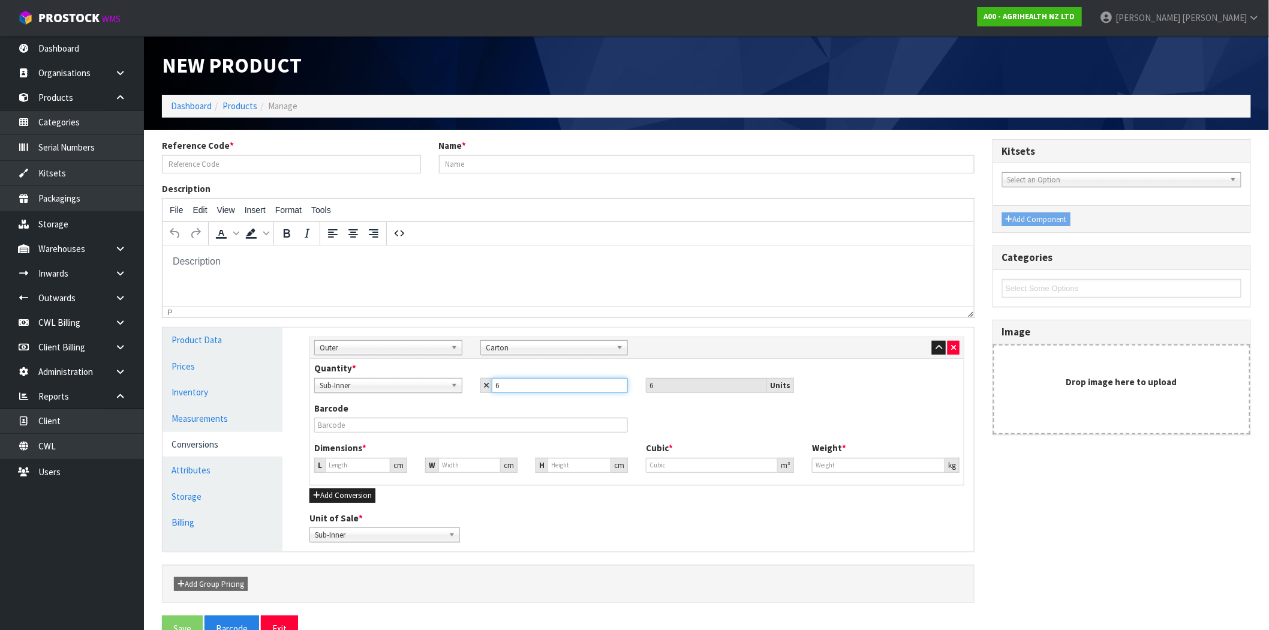
type input "6"
click at [635, 416] on div "Barcode" at bounding box center [471, 417] width 332 height 31
click at [326, 492] on button "Add Conversion" at bounding box center [342, 495] width 66 height 14
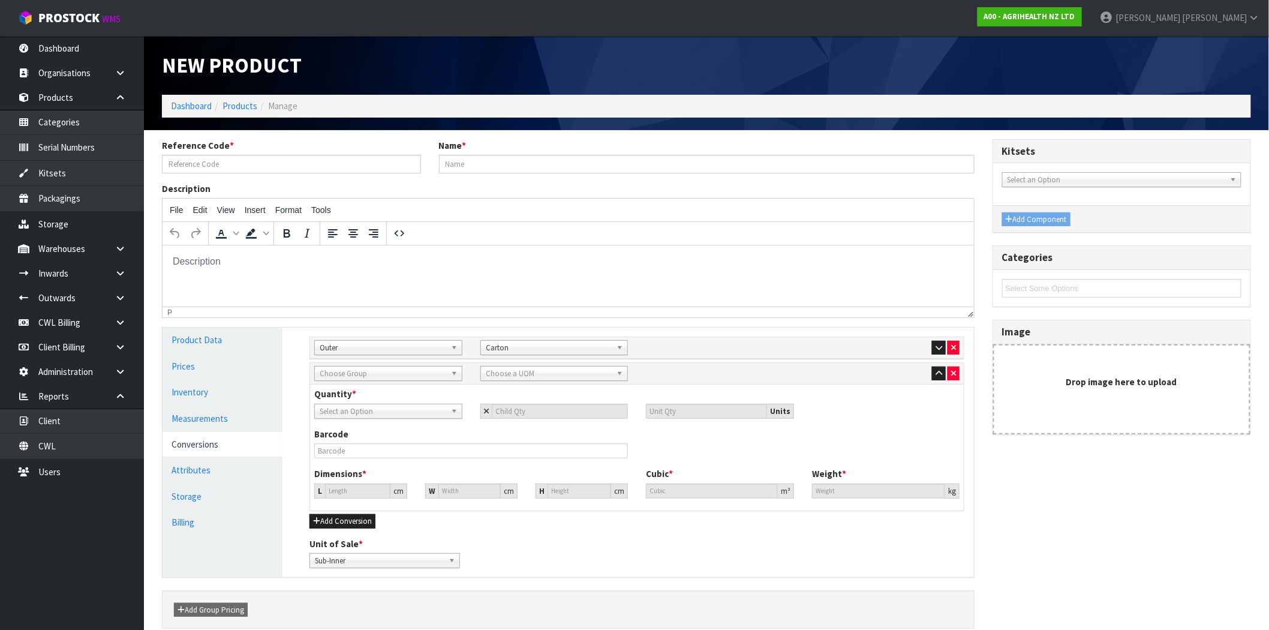
click at [366, 373] on span "Choose Group" at bounding box center [383, 373] width 127 height 14
click at [351, 423] on li "Inner" at bounding box center [388, 422] width 142 height 15
click at [517, 368] on span "Choose a UOM" at bounding box center [549, 373] width 127 height 14
click at [508, 491] on li "Sub-carton" at bounding box center [554, 491] width 142 height 15
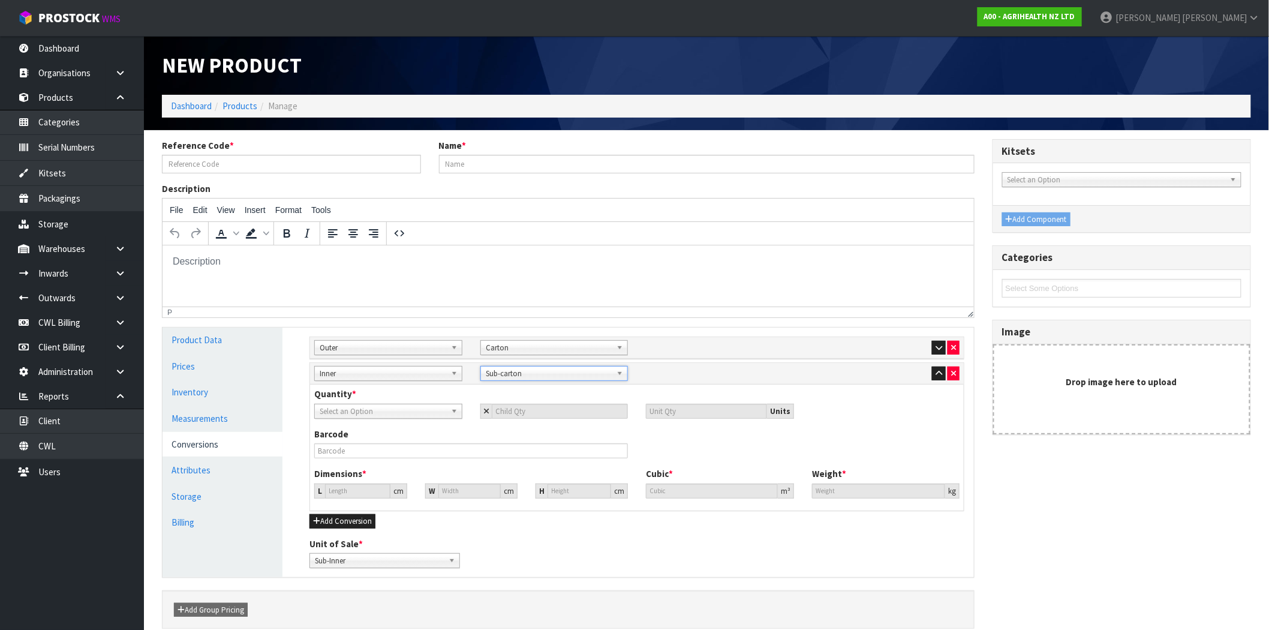
scroll to position [0, 0]
click at [381, 410] on span "Select an Option" at bounding box center [383, 411] width 127 height 14
click at [360, 445] on li "Sub-Inner" at bounding box center [388, 445] width 142 height 15
click at [497, 408] on input "number" at bounding box center [560, 411] width 137 height 15
type input "2"
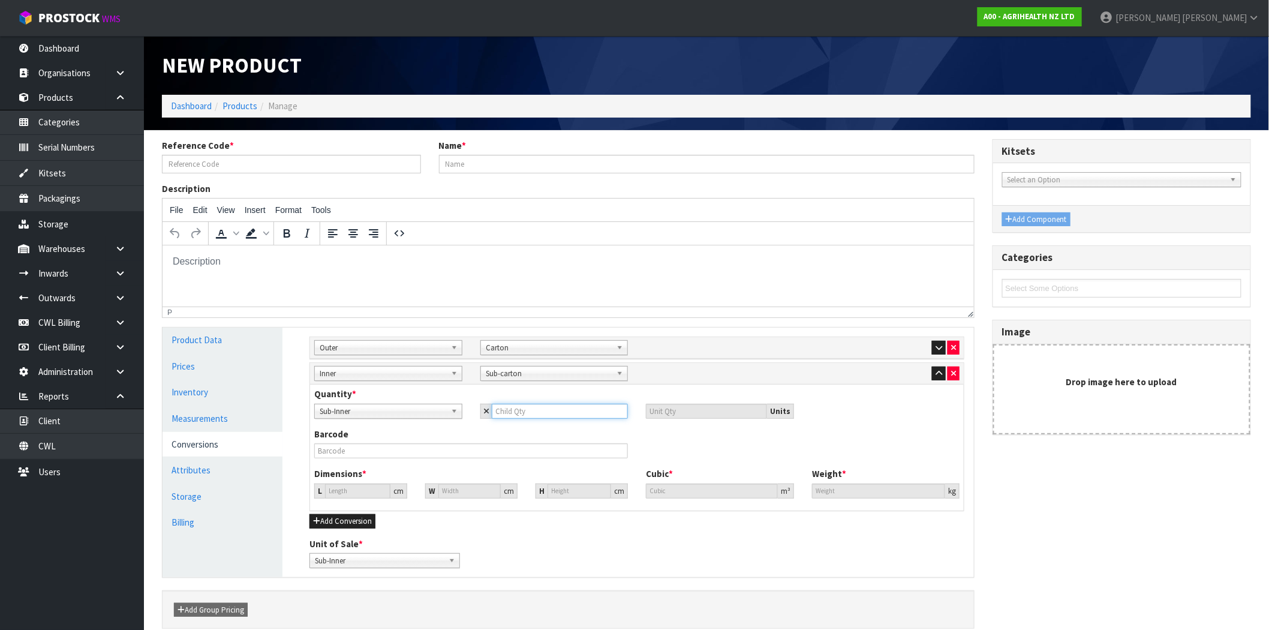
type input "2"
click at [680, 441] on div "Barcode" at bounding box center [636, 448] width 663 height 40
click at [315, 520] on icon "button" at bounding box center [316, 521] width 7 height 8
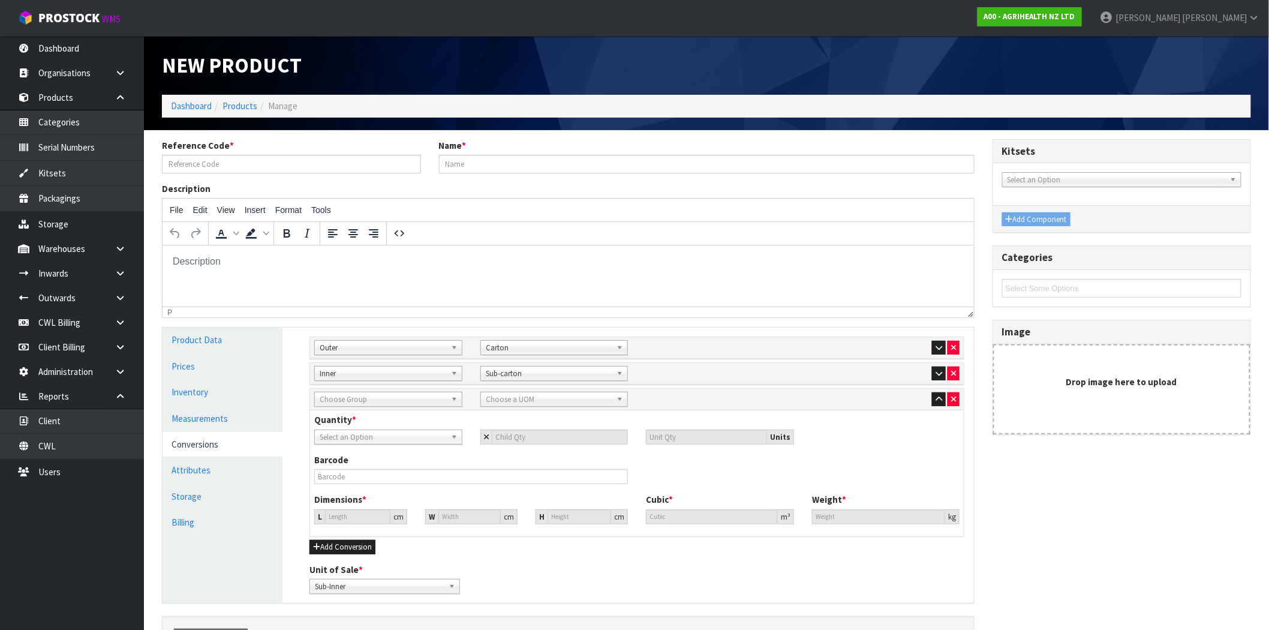
click at [364, 394] on span "Choose Group" at bounding box center [383, 399] width 127 height 14
click at [363, 434] on li "Sub Inner" at bounding box center [388, 433] width 142 height 15
click at [547, 398] on span "Choose a UOM" at bounding box center [549, 399] width 127 height 14
click at [518, 531] on li "Sub-Inner" at bounding box center [554, 532] width 142 height 15
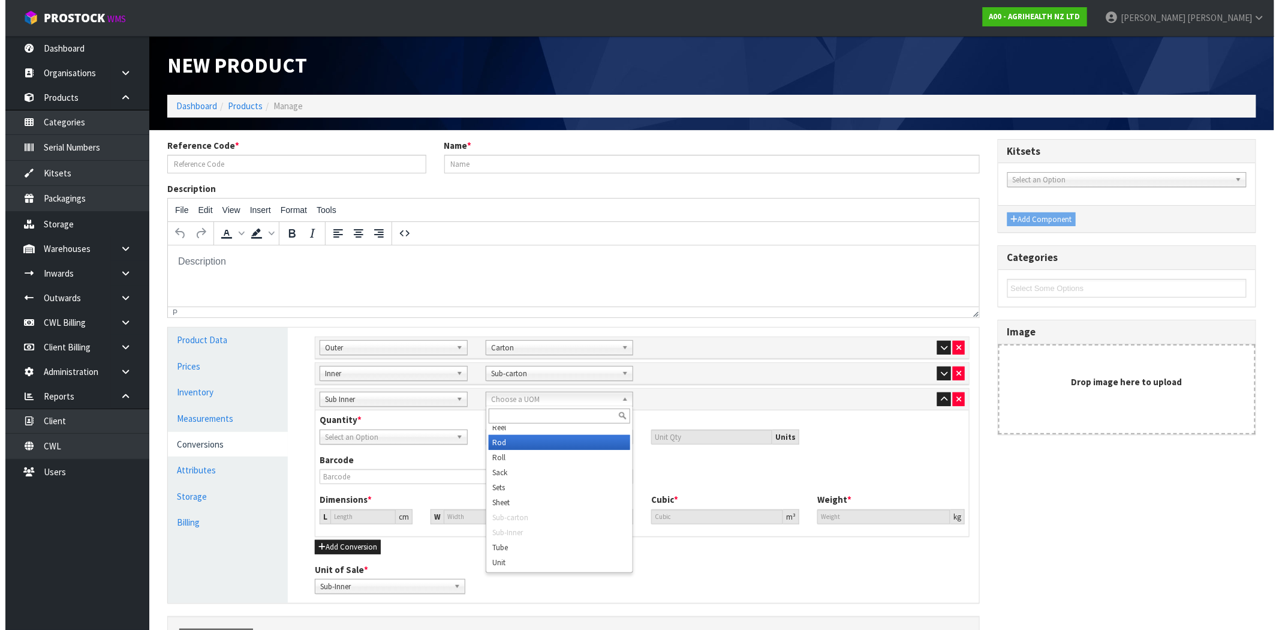
scroll to position [375, 0]
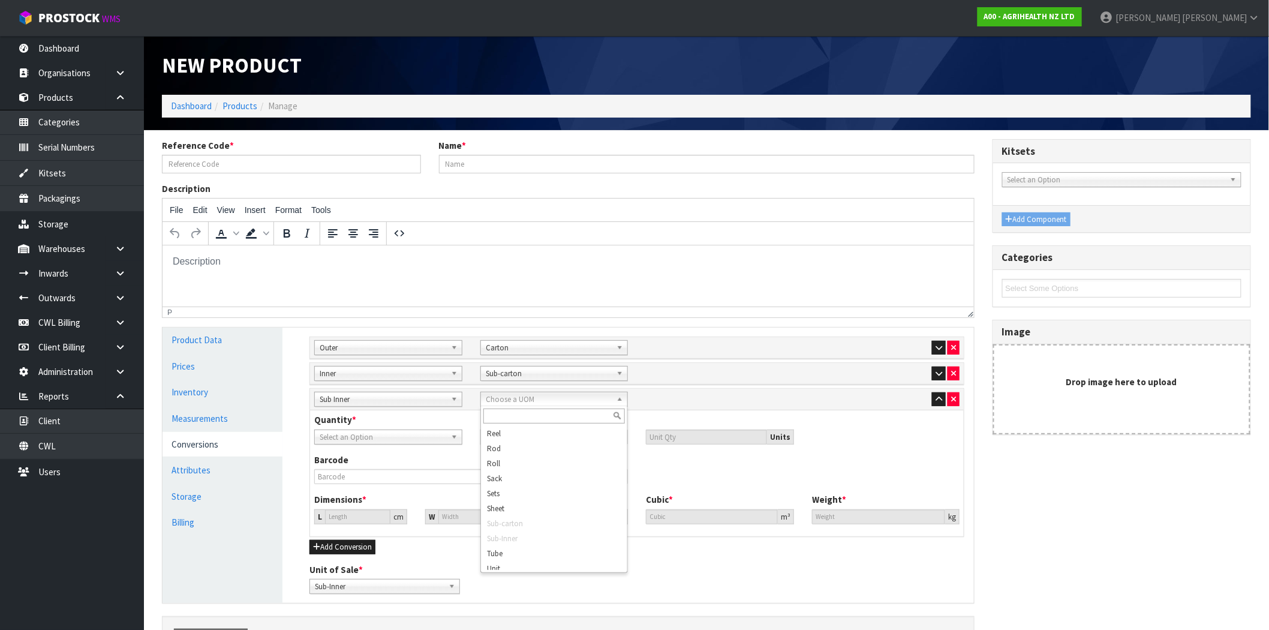
click at [670, 369] on div "Sub Inner Inner Outer Pallet Inner Bag Bar Basket Bin Bottle Box Bundle Cabinet…" at bounding box center [636, 373] width 663 height 15
click at [954, 400] on icon "button" at bounding box center [953, 399] width 5 height 8
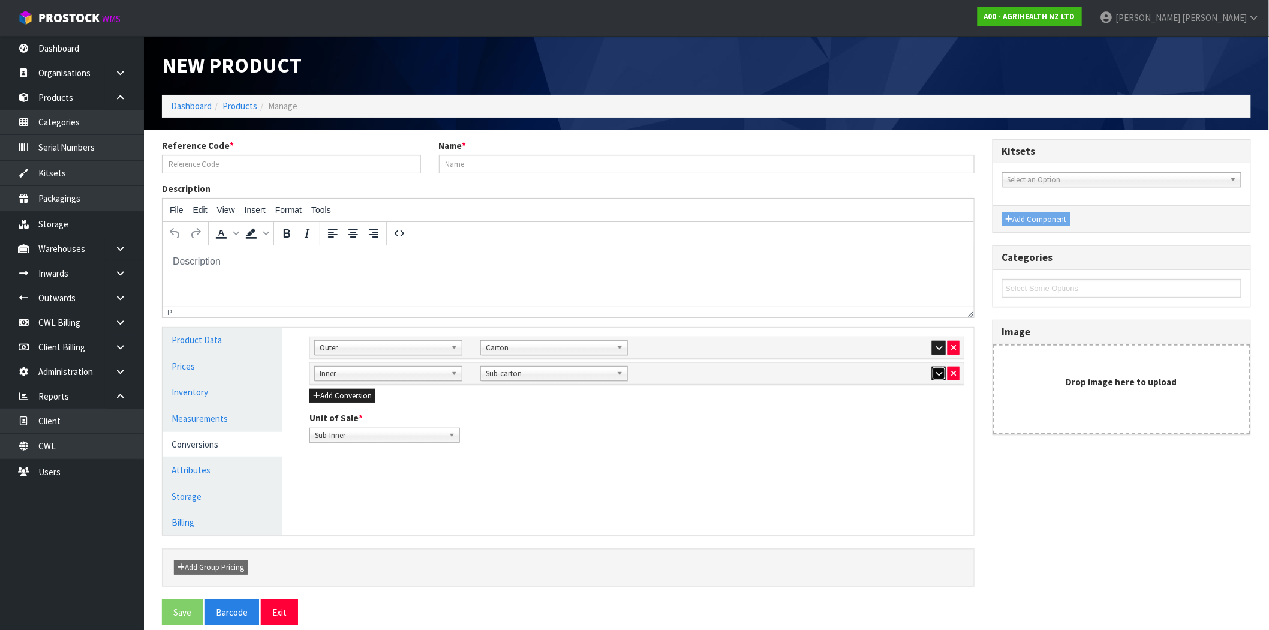
click at [939, 373] on icon "button" at bounding box center [939, 373] width 7 height 8
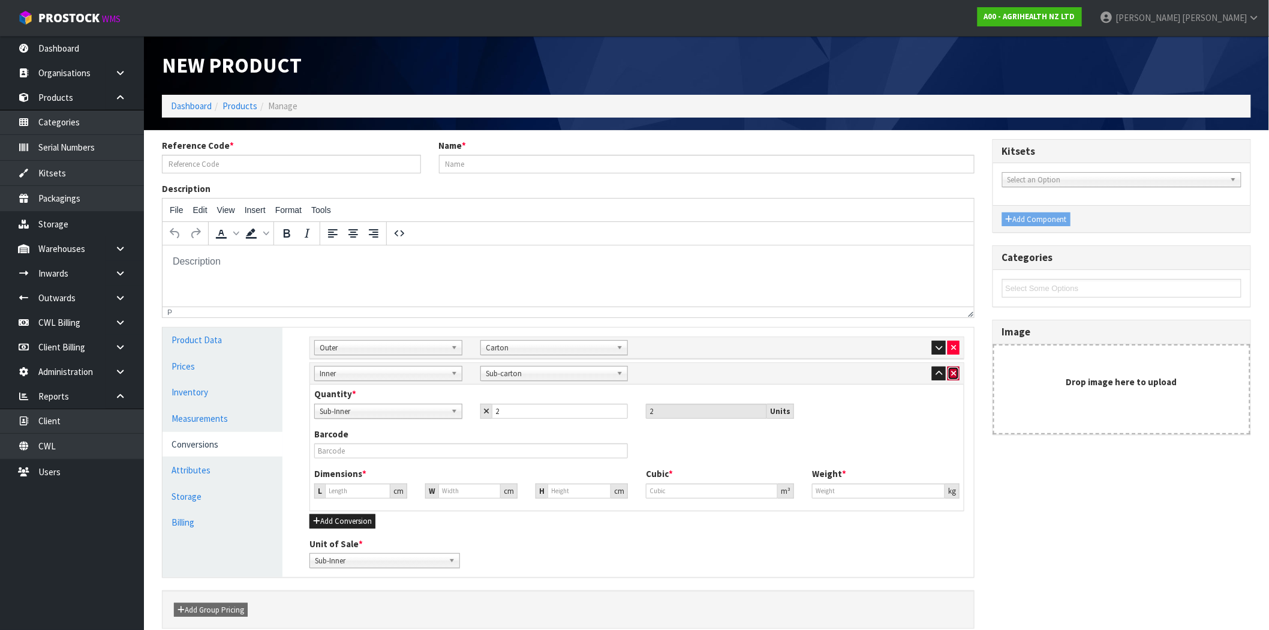
click at [957, 374] on button "button" at bounding box center [954, 373] width 12 height 14
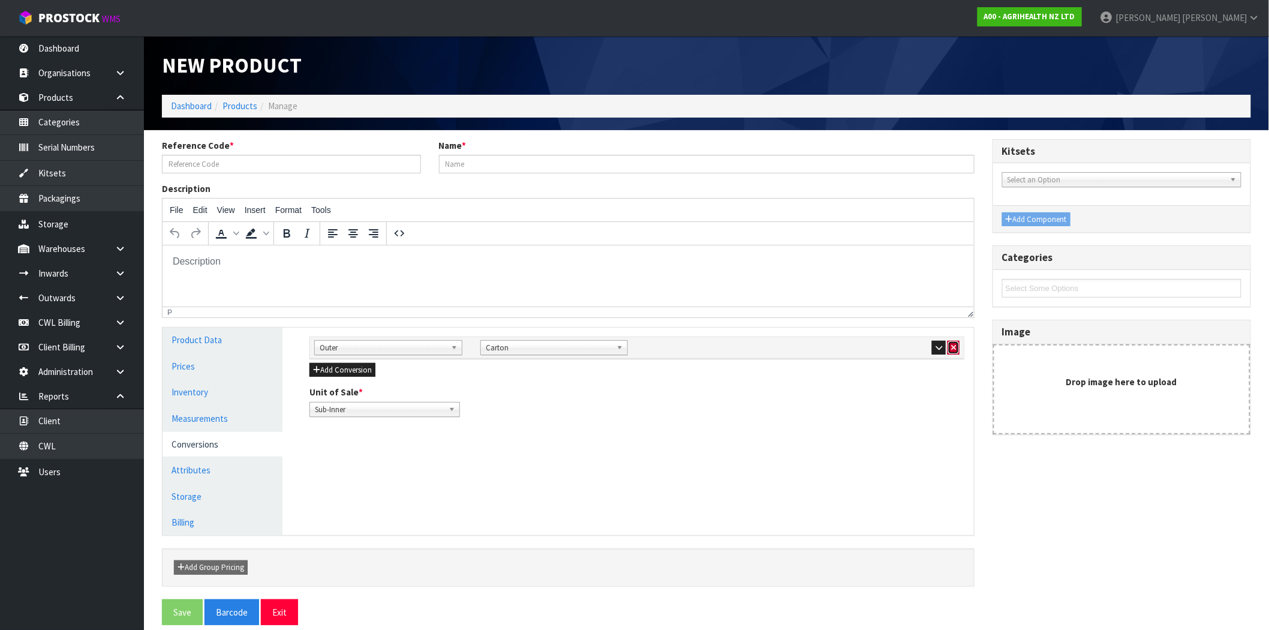
click at [951, 344] on icon "button" at bounding box center [953, 348] width 5 height 8
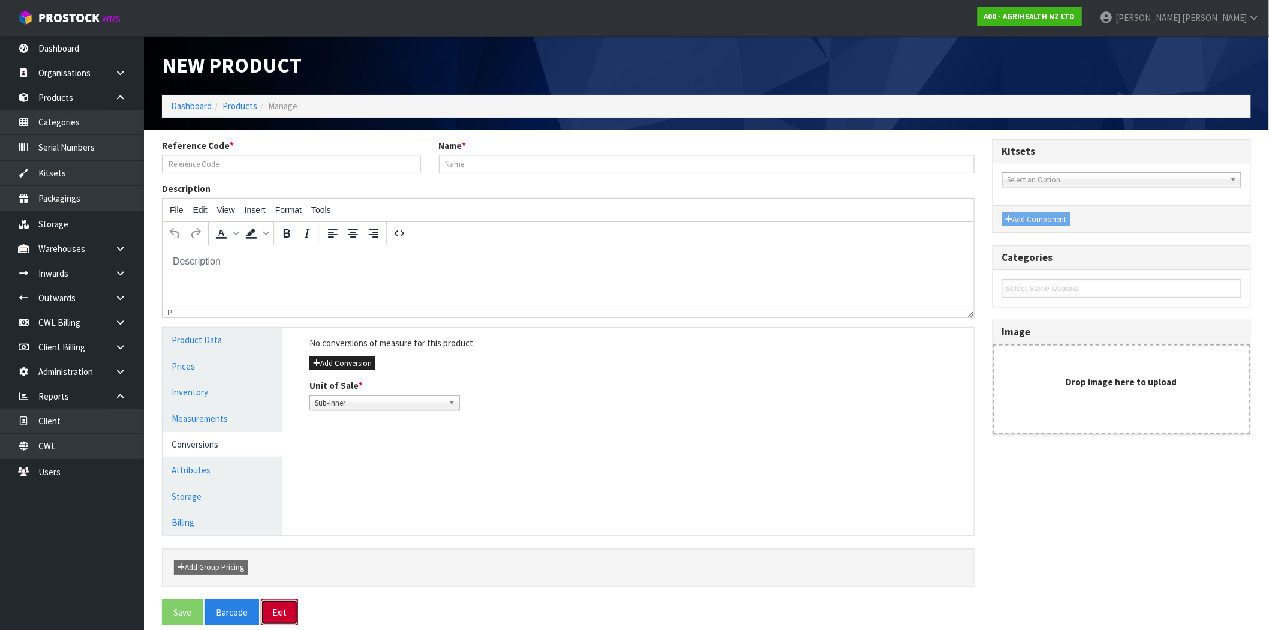
click at [278, 614] on button "Exit" at bounding box center [279, 612] width 37 height 26
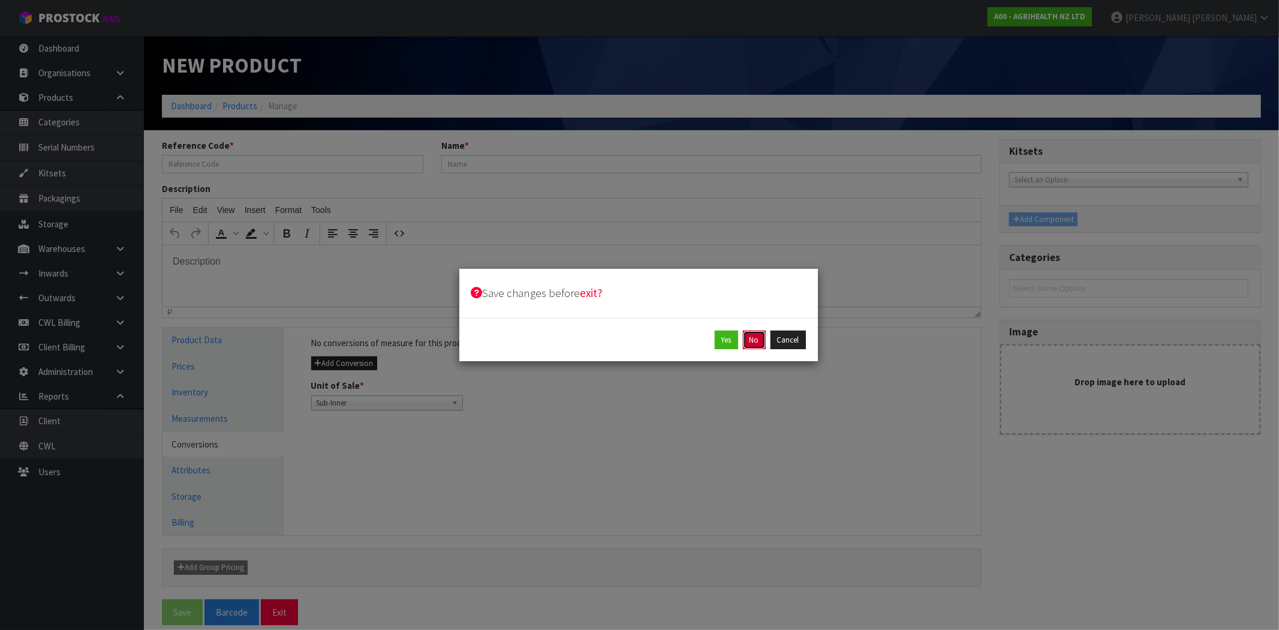
click at [758, 337] on button "No" at bounding box center [754, 339] width 23 height 19
